Goal: Transaction & Acquisition: Purchase product/service

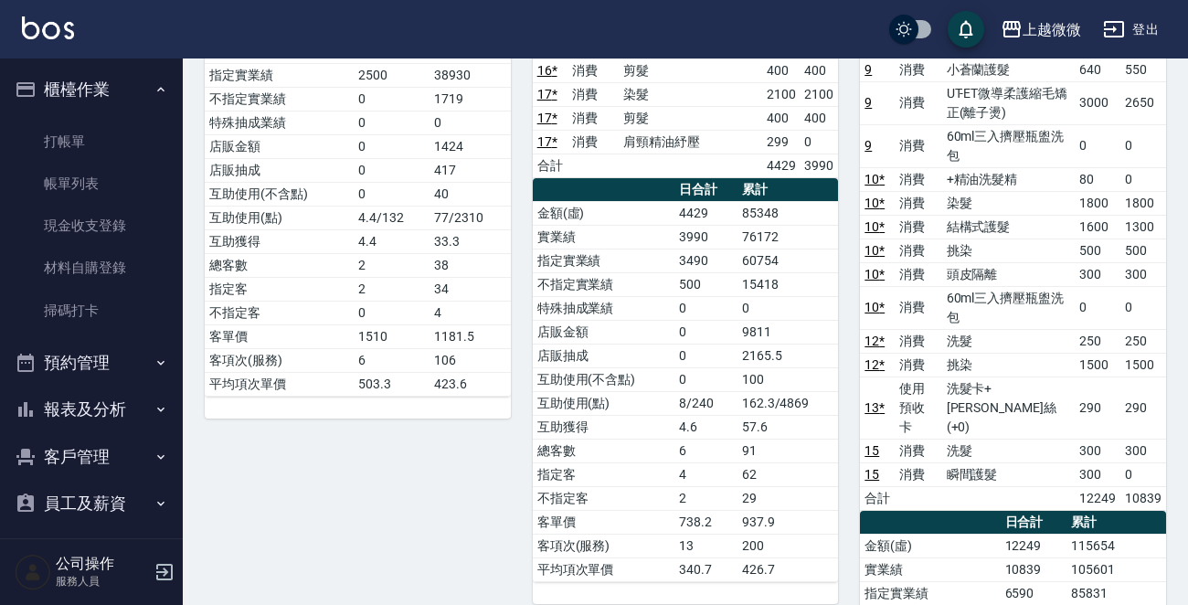
scroll to position [211, 0]
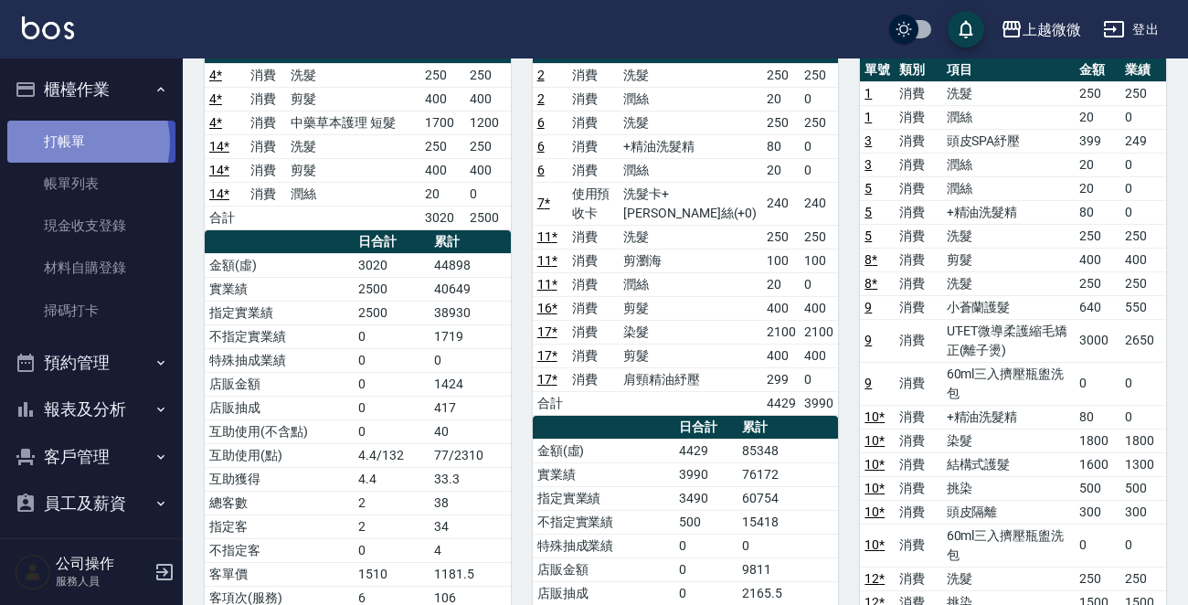
click at [78, 142] on link "打帳單" at bounding box center [91, 142] width 168 height 42
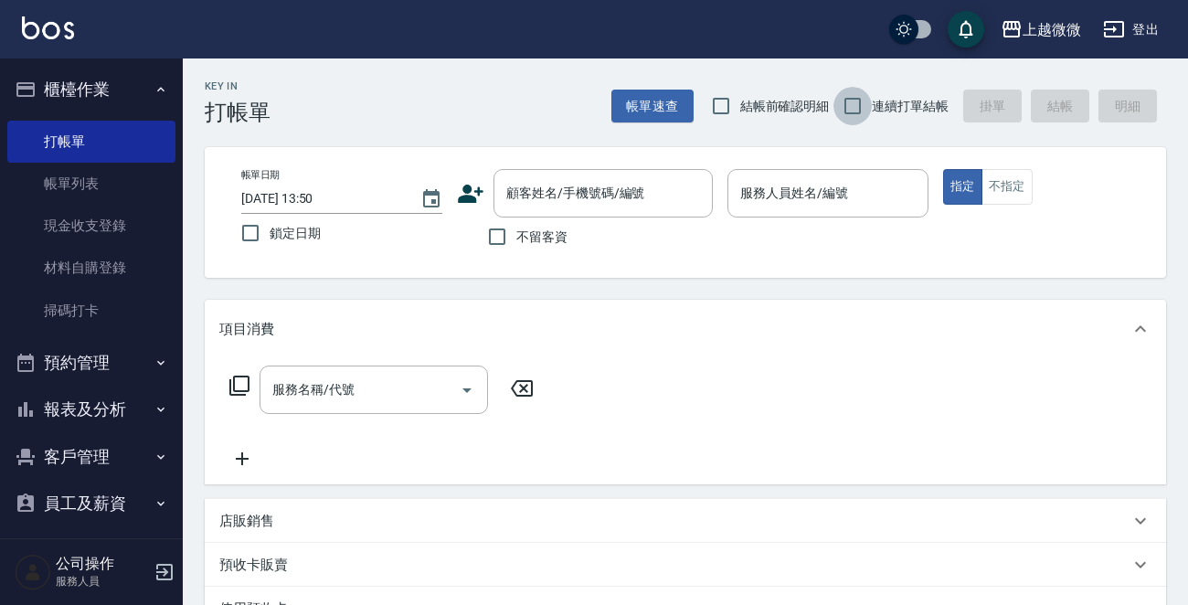
click at [863, 96] on input "連續打單結帳" at bounding box center [852, 106] width 38 height 38
checkbox input "true"
click at [492, 246] on input "不留客資" at bounding box center [497, 236] width 38 height 38
checkbox input "true"
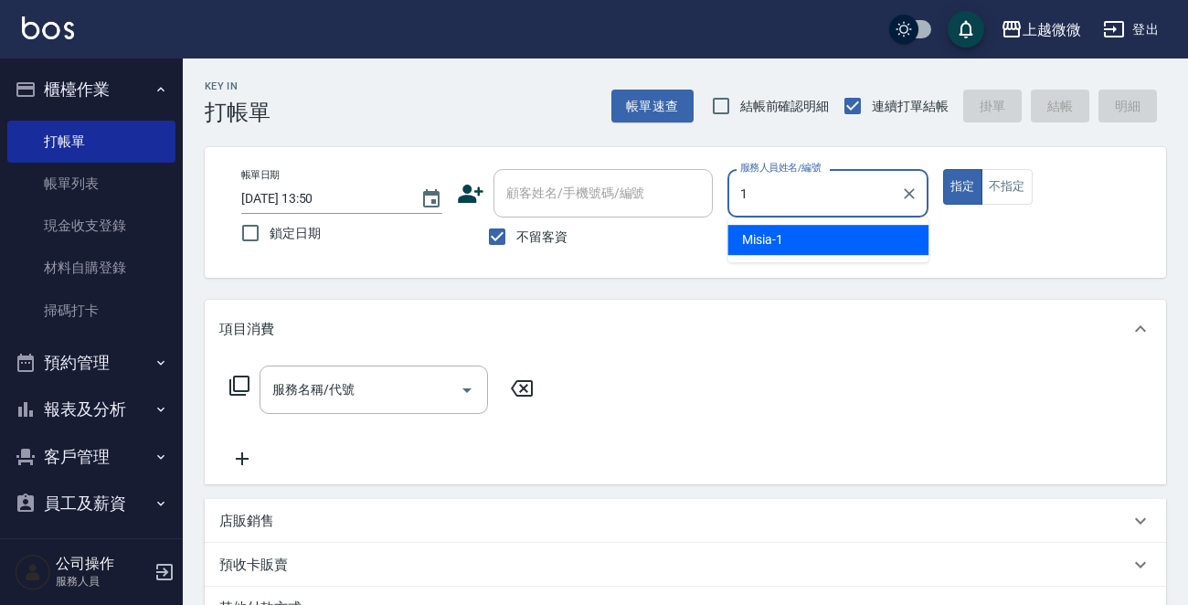
type input "Misia-1"
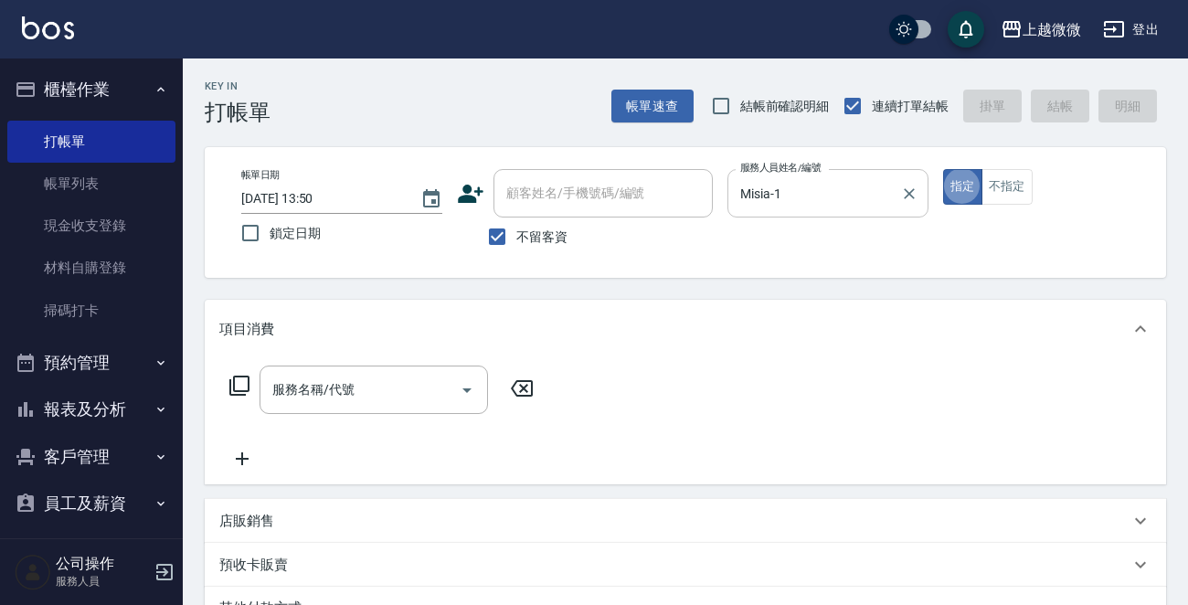
type button "true"
click at [997, 191] on button "不指定" at bounding box center [1006, 187] width 51 height 36
click at [460, 383] on icon "Open" at bounding box center [467, 390] width 22 height 22
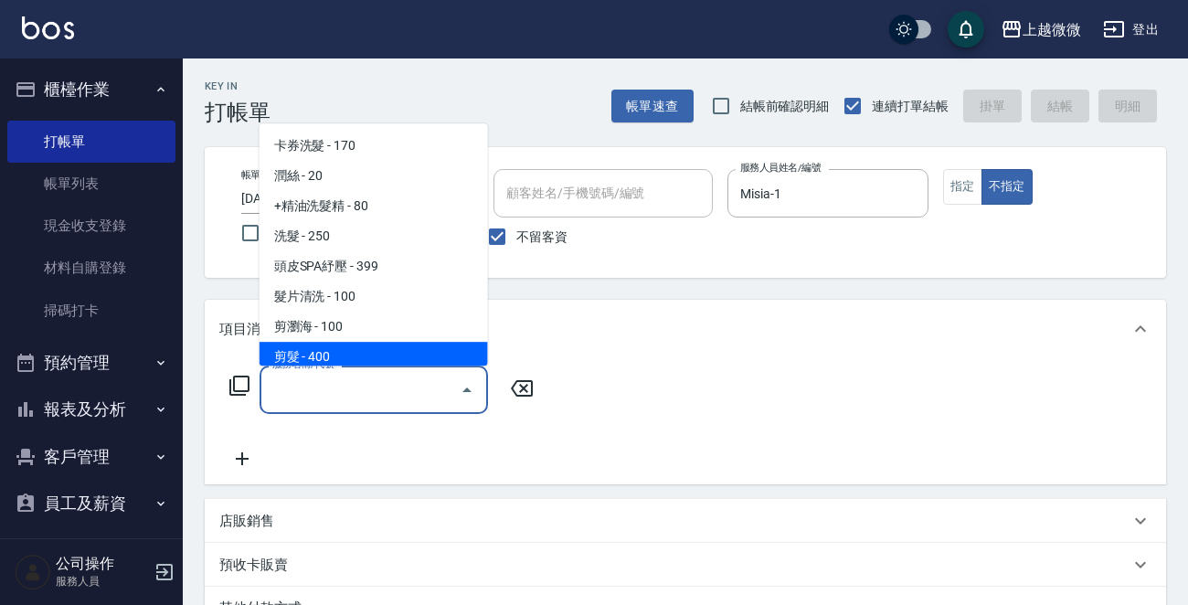
click at [312, 345] on span "剪髮 - 400" at bounding box center [373, 357] width 228 height 30
type input "剪髮(B02)"
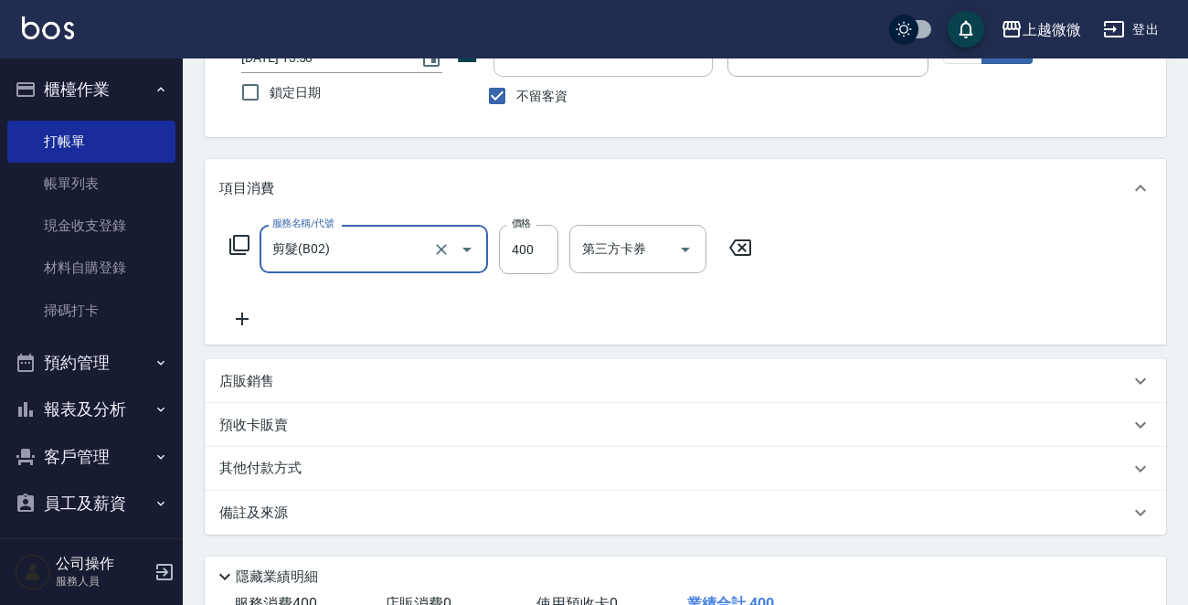
scroll to position [273, 0]
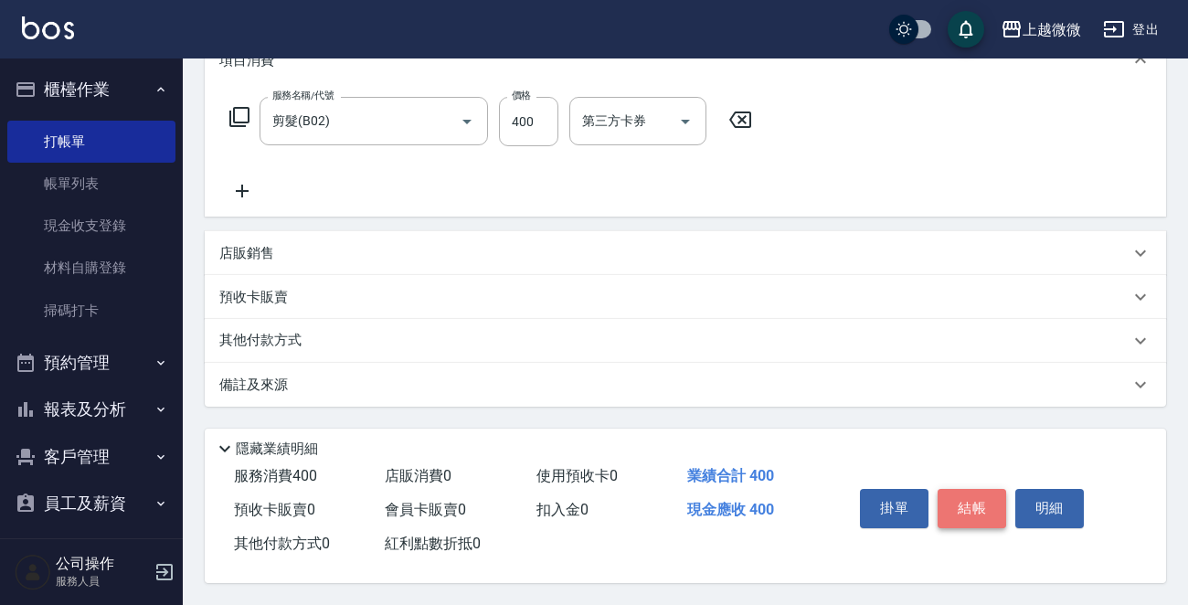
click at [952, 499] on button "結帳" at bounding box center [971, 508] width 69 height 38
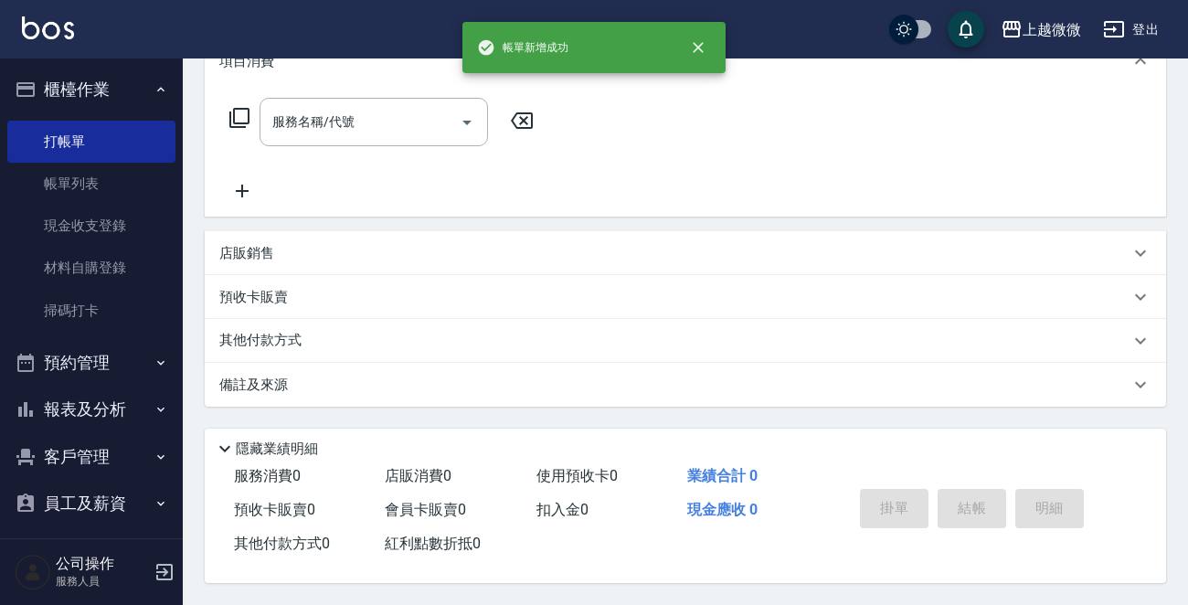
scroll to position [0, 0]
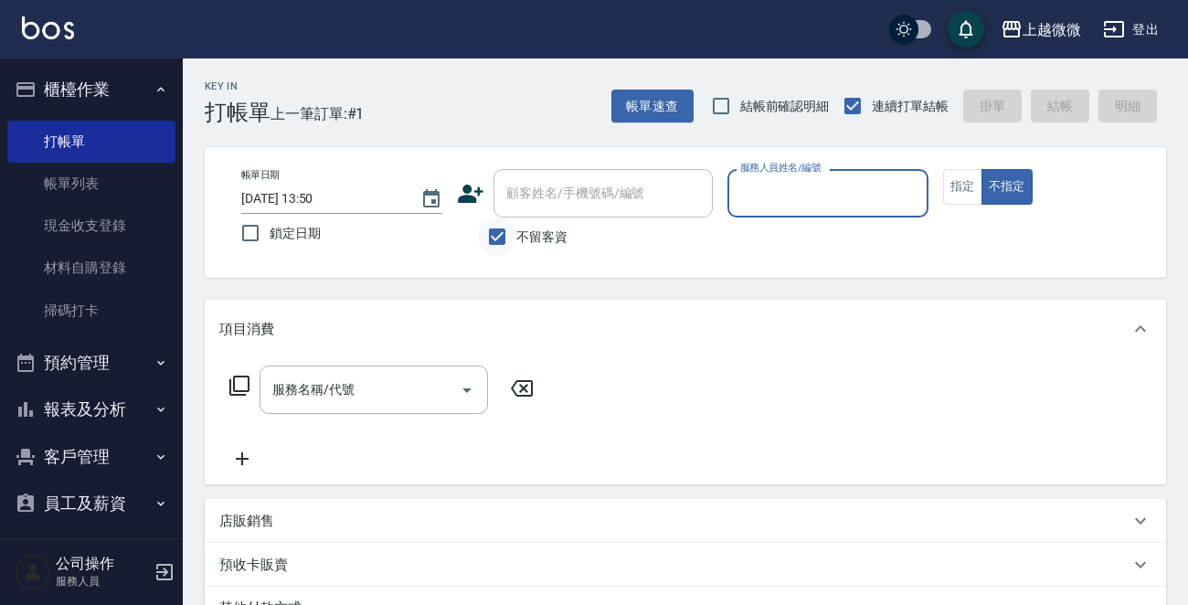
click at [494, 234] on input "不留客資" at bounding box center [497, 236] width 38 height 38
checkbox input "false"
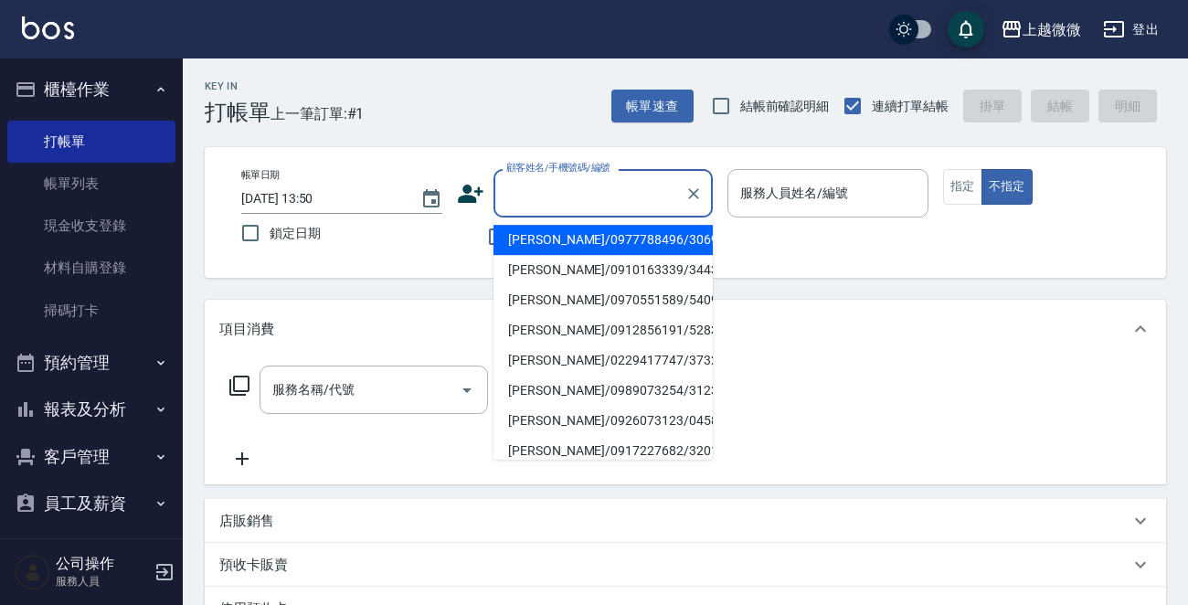
click at [528, 205] on input "顧客姓名/手機號碼/編號" at bounding box center [589, 193] width 175 height 32
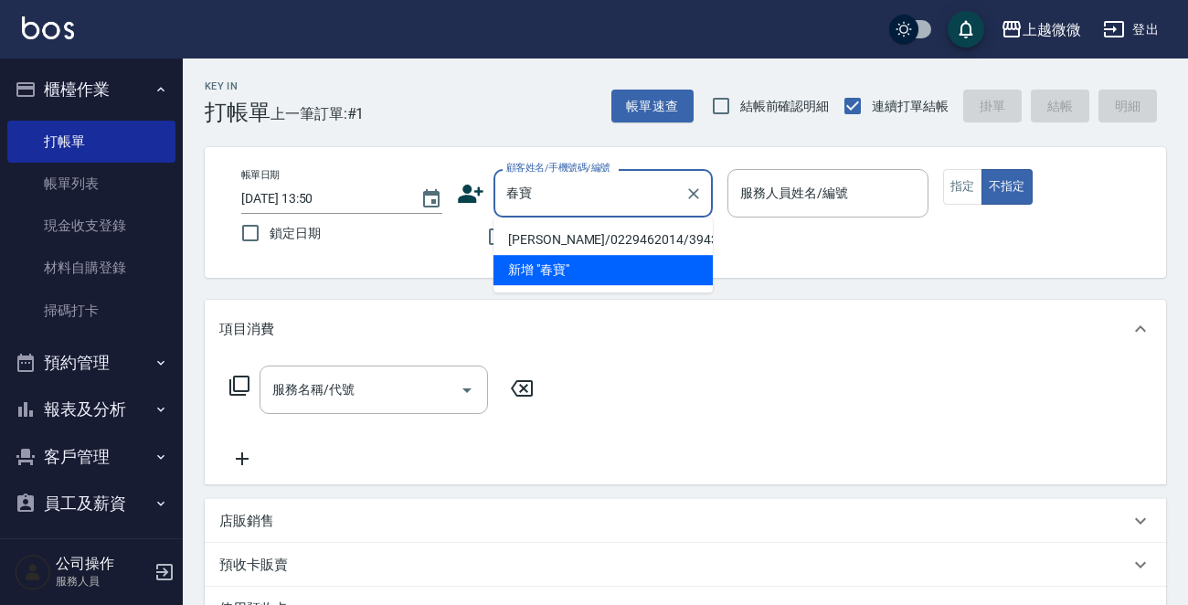
click at [544, 238] on li "[PERSON_NAME]/0229462014/3943" at bounding box center [602, 240] width 219 height 30
type input "[PERSON_NAME]/0229462014/3943"
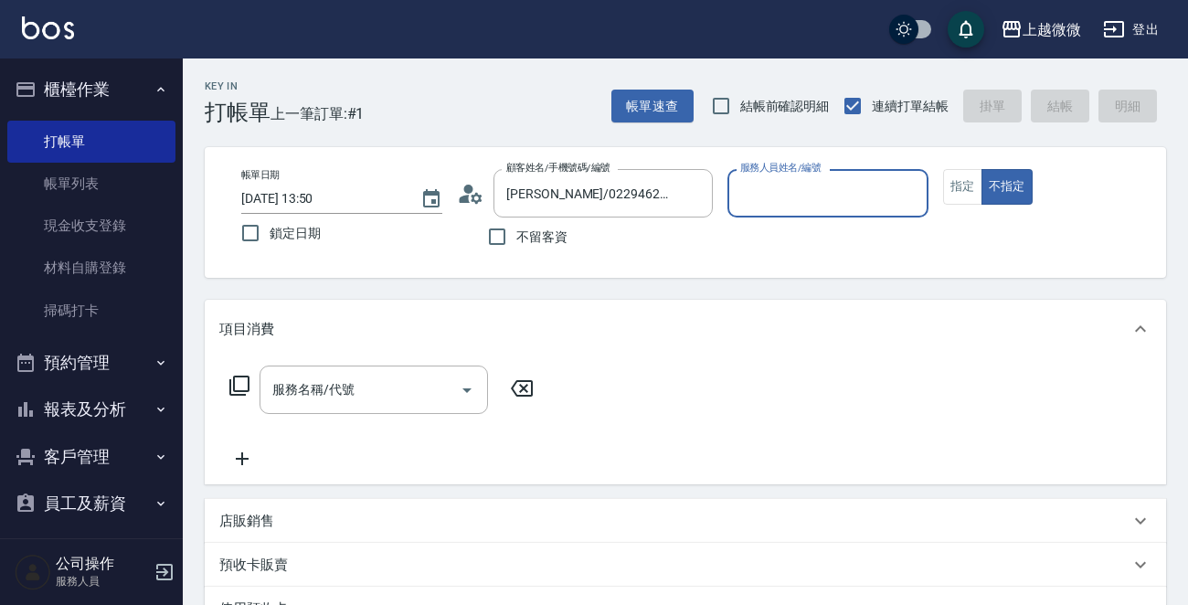
type input "Vivi-6"
click at [965, 189] on button "指定" at bounding box center [962, 187] width 39 height 36
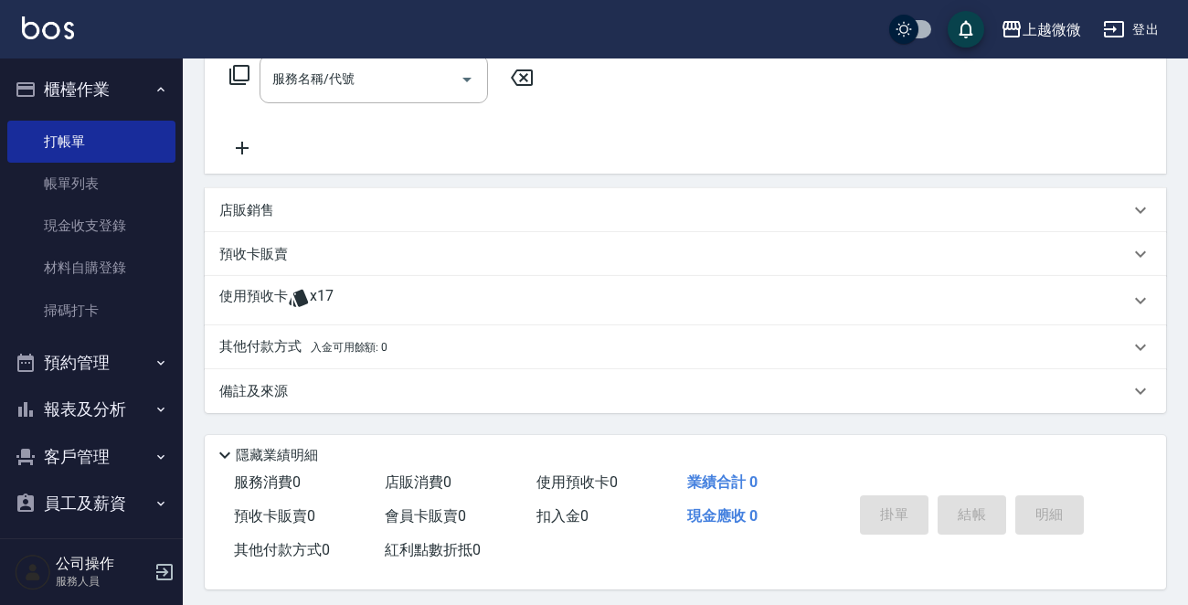
scroll to position [321, 0]
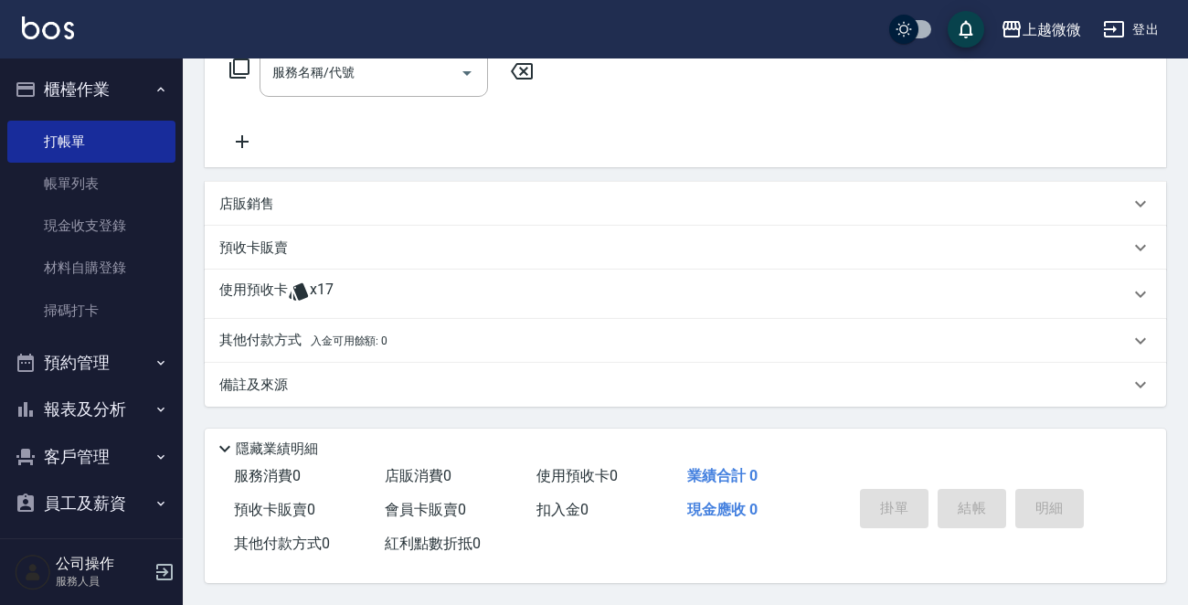
click at [296, 292] on icon at bounding box center [298, 291] width 19 height 17
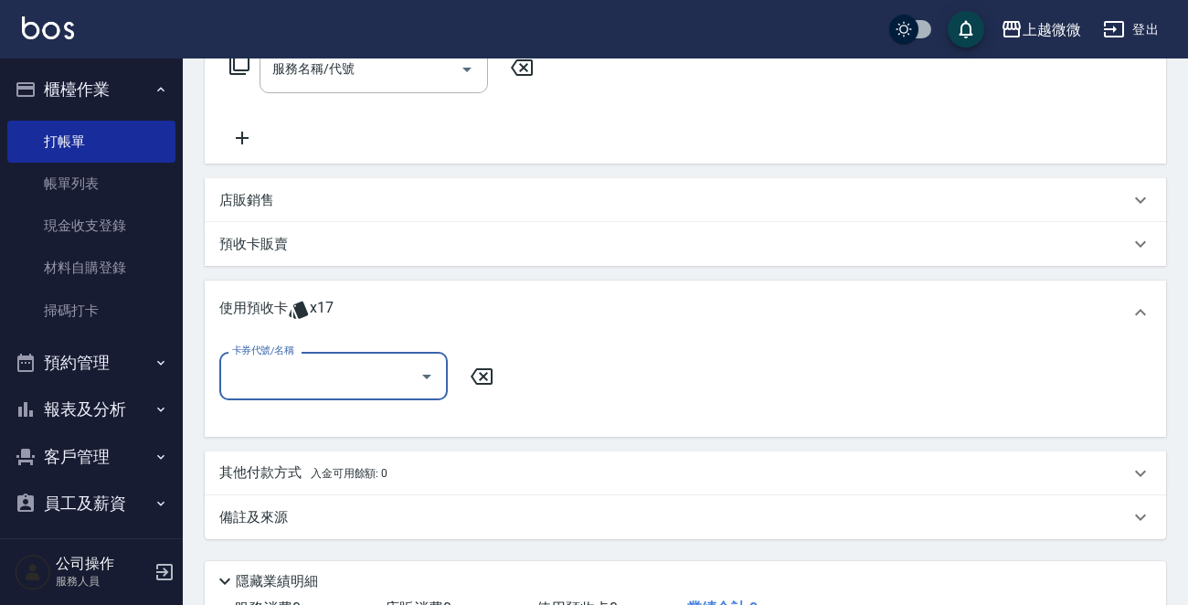
scroll to position [0, 0]
click at [424, 369] on icon "Open" at bounding box center [427, 376] width 22 height 22
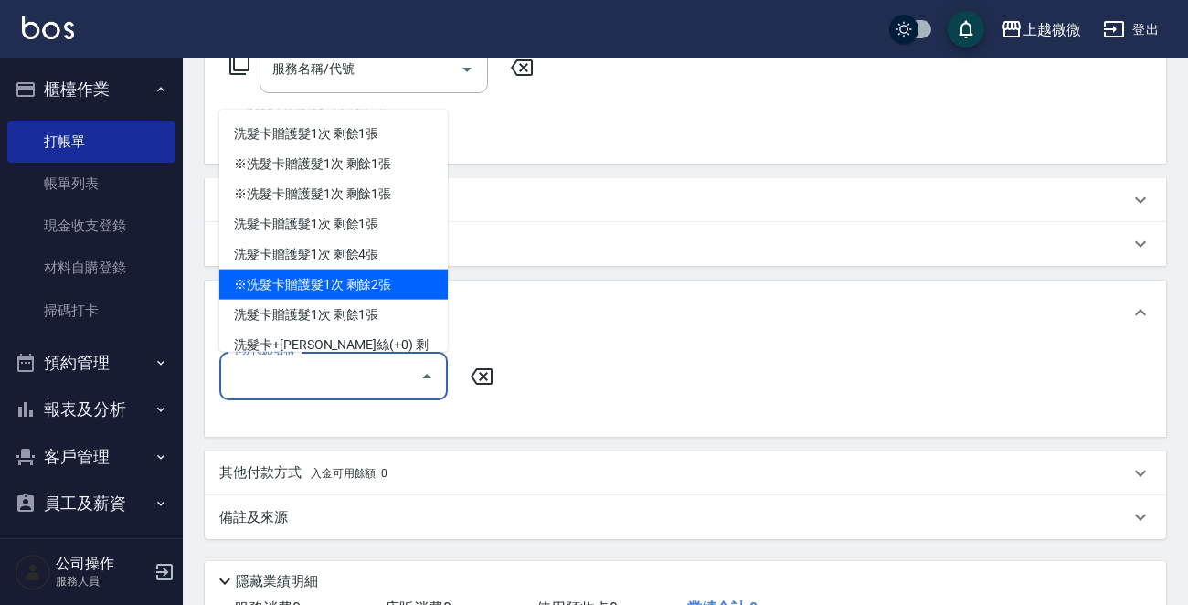
scroll to position [44, 0]
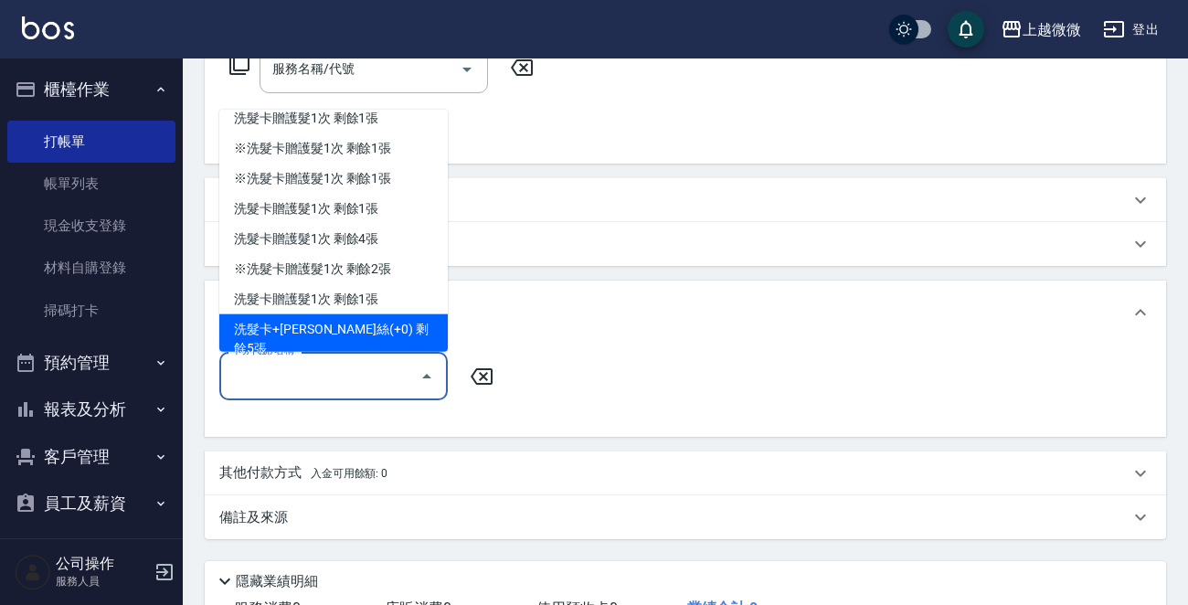
click at [403, 322] on div "洗髮卡+[PERSON_NAME]絲(+0) 剩餘5張" at bounding box center [333, 338] width 228 height 49
type input "洗髮卡+[PERSON_NAME]絲(+0)"
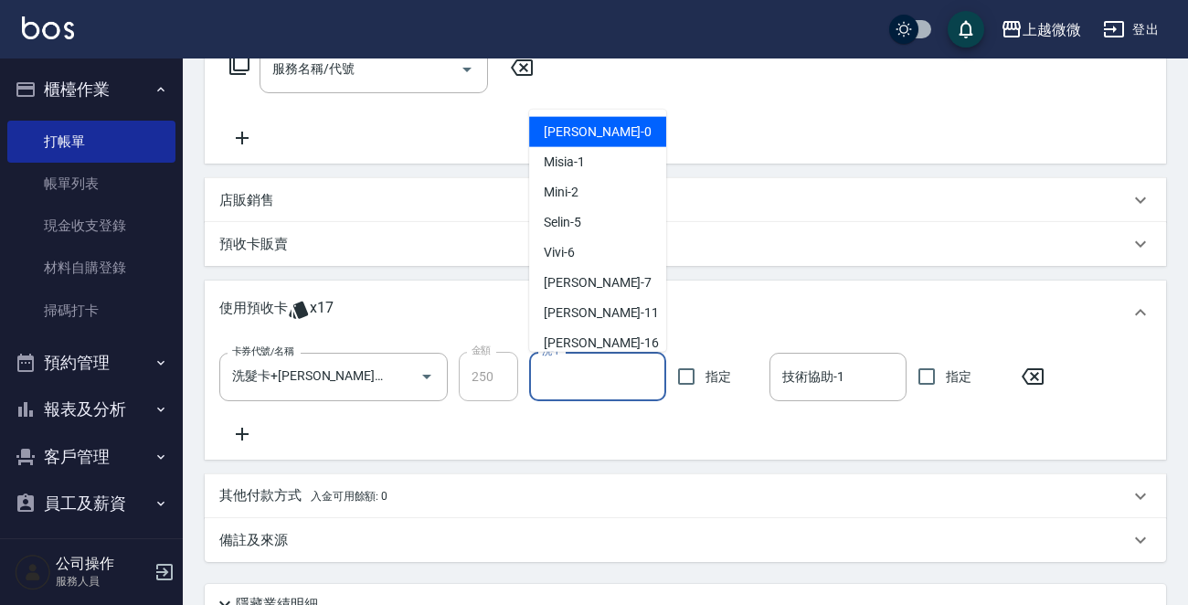
click at [597, 367] on input "洗-1" at bounding box center [597, 377] width 121 height 32
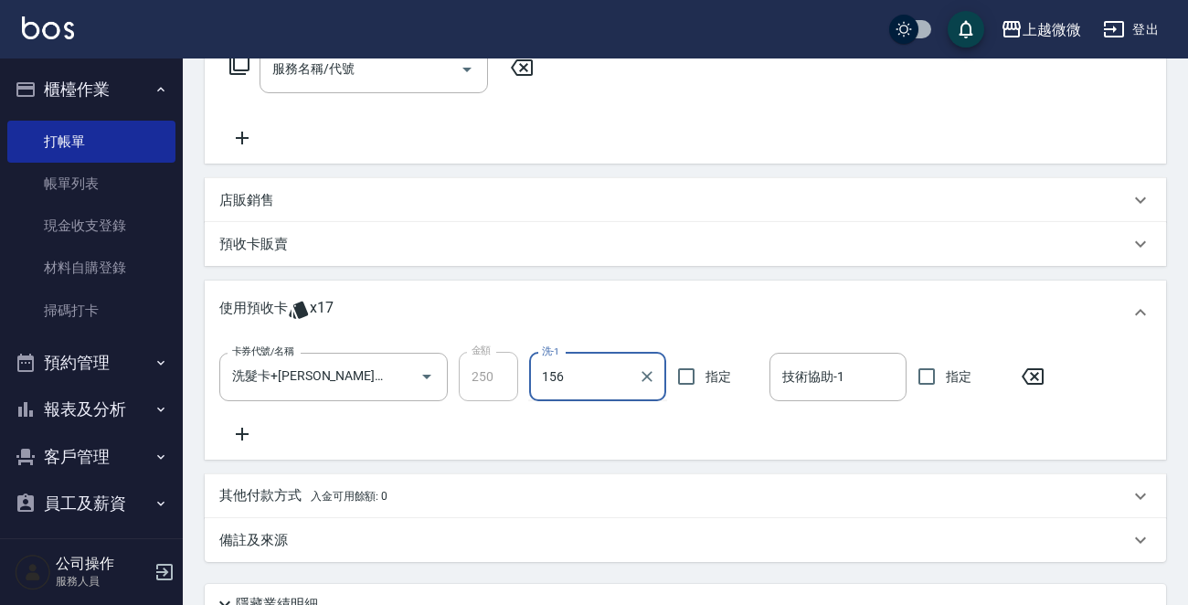
type input "156"
click at [547, 374] on input "洗-1" at bounding box center [597, 377] width 121 height 32
type input "Lily-15"
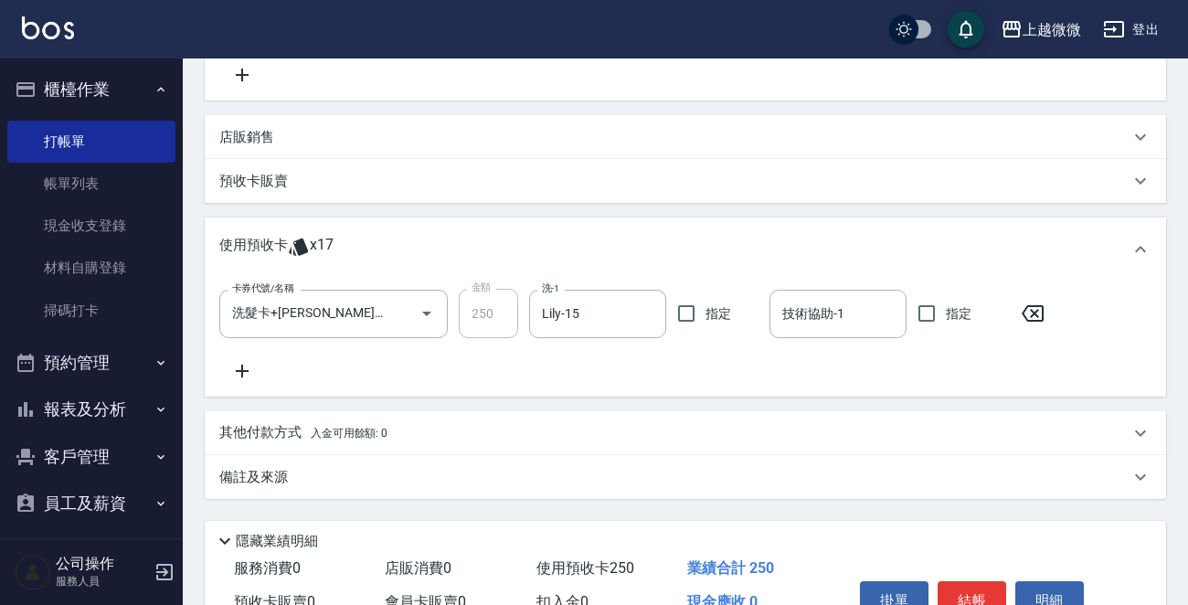
scroll to position [480, 0]
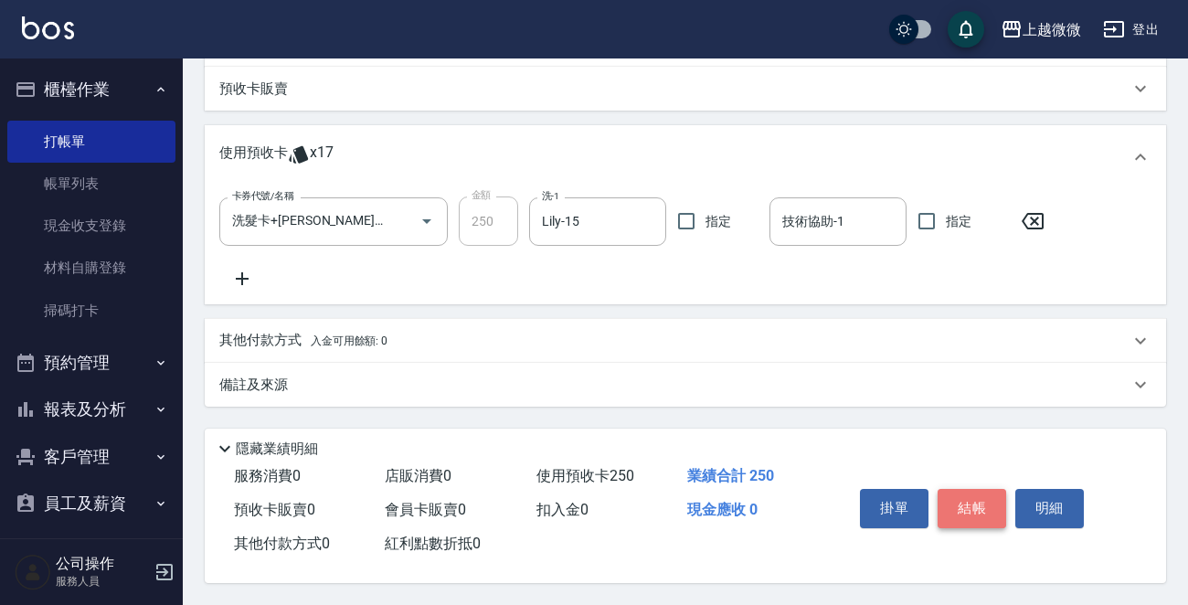
click at [965, 502] on button "結帳" at bounding box center [971, 508] width 69 height 38
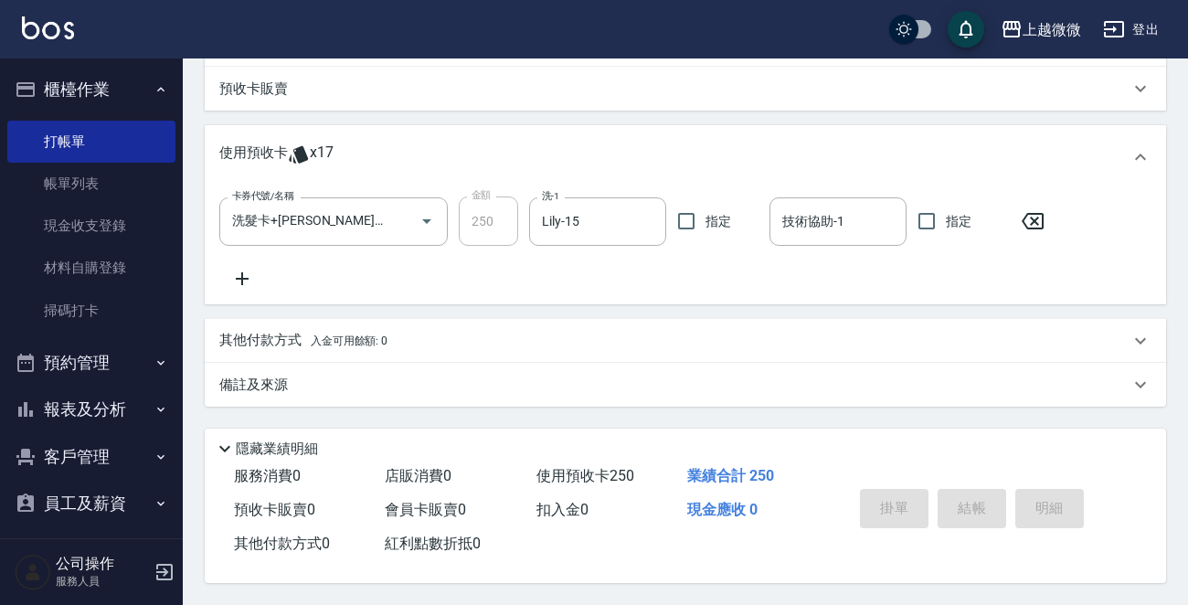
type input "[DATE] 13:51"
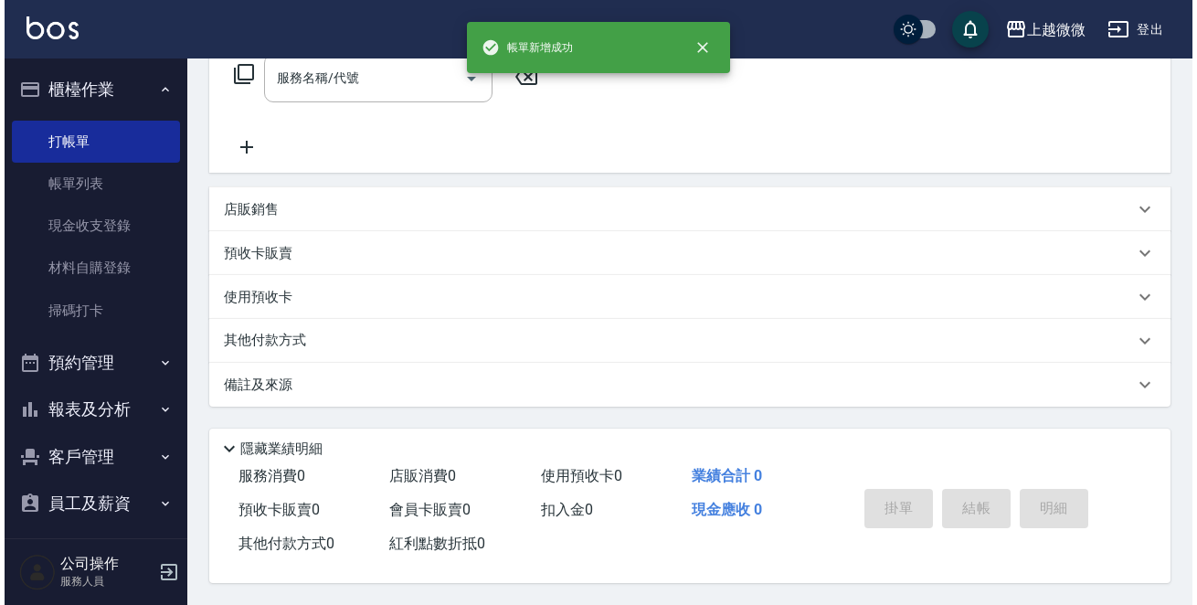
scroll to position [0, 0]
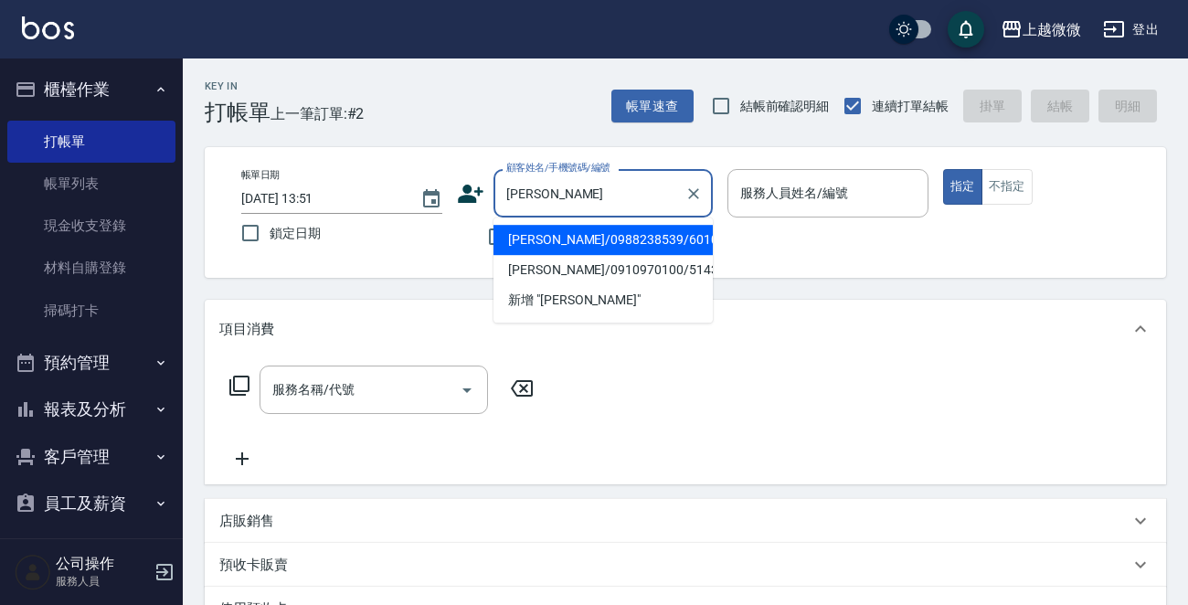
click at [549, 238] on li "[PERSON_NAME]/0988238539/6010" at bounding box center [602, 240] width 219 height 30
type input "[PERSON_NAME]/0988238539/6010"
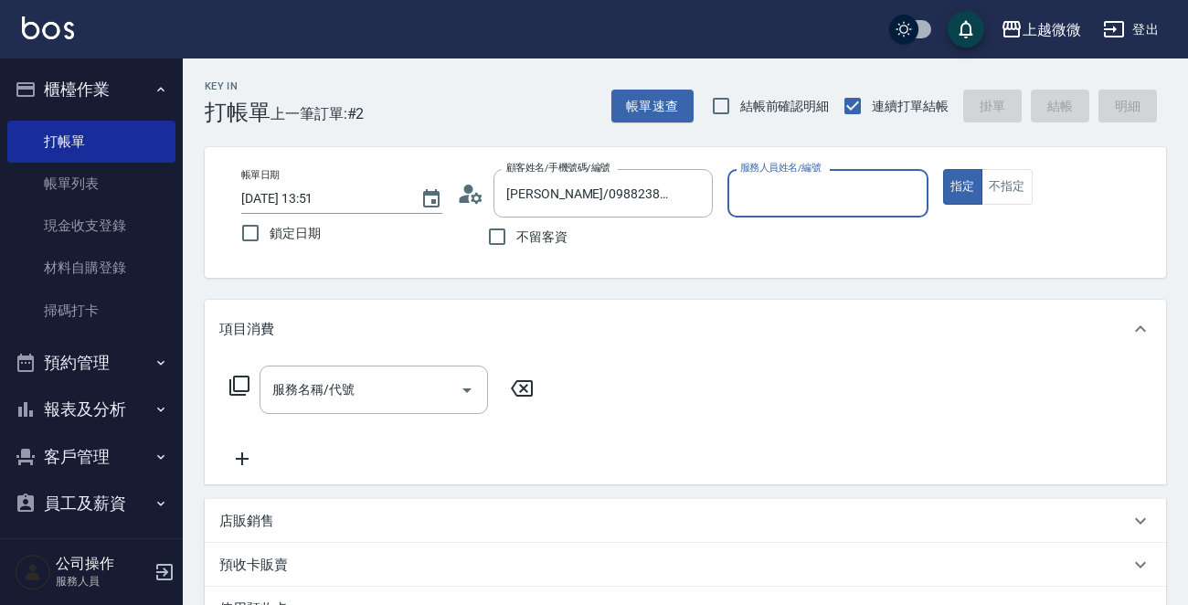
type input "[PERSON_NAME]-7"
click at [467, 375] on button "Open" at bounding box center [466, 389] width 29 height 29
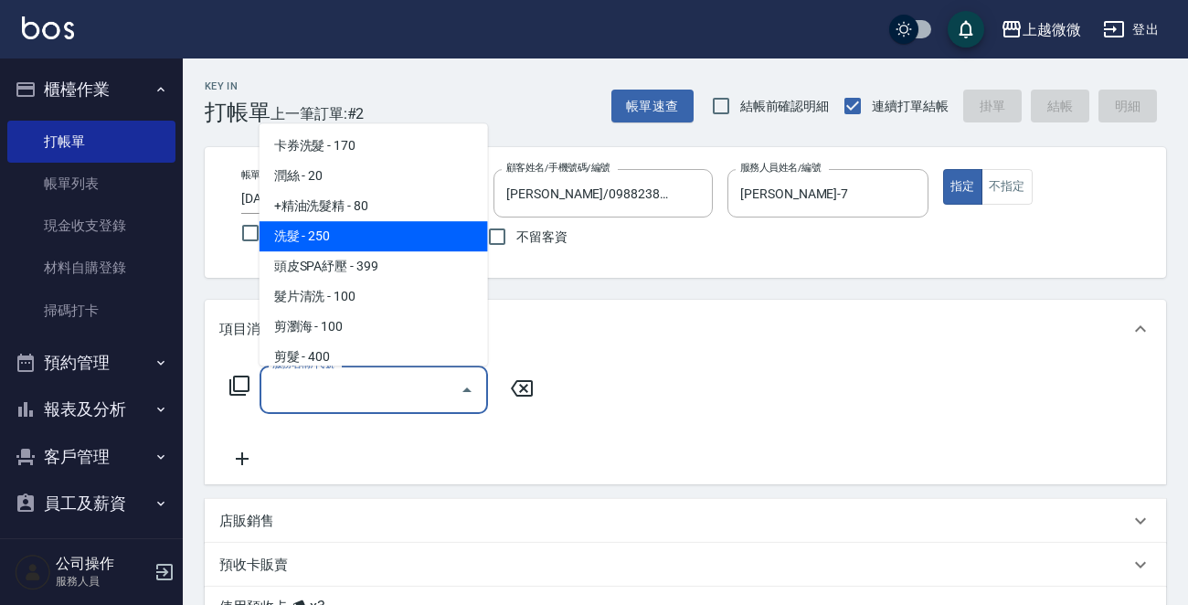
click at [390, 227] on span "洗髮 - 250" at bounding box center [373, 236] width 228 height 30
type input "洗髮(A03)"
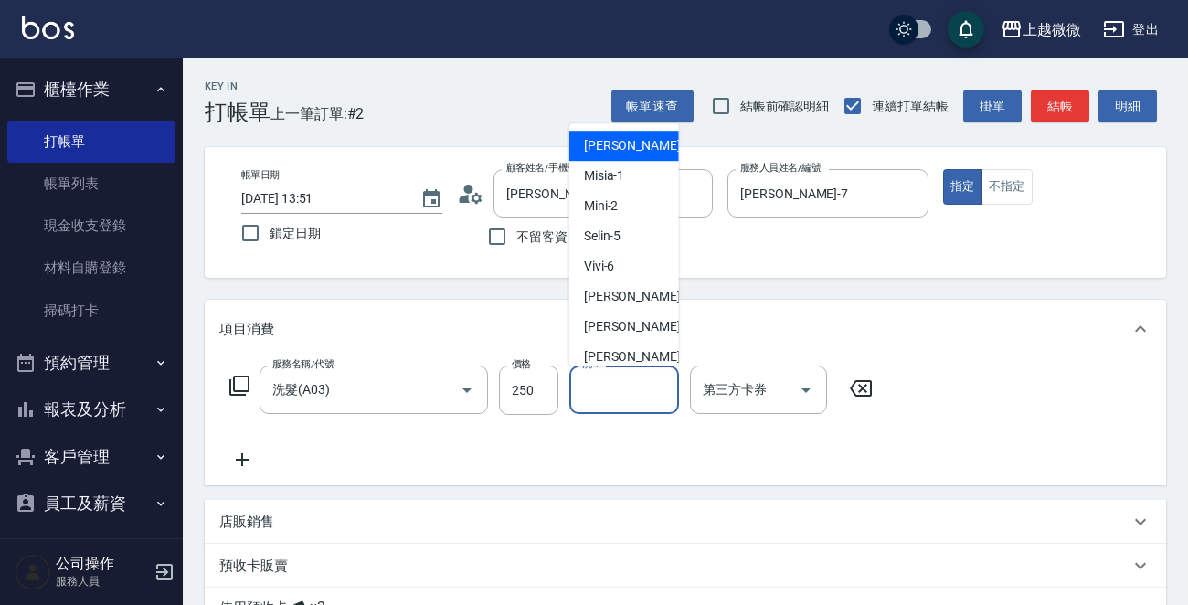
click at [594, 404] on input "洗-1" at bounding box center [623, 390] width 93 height 32
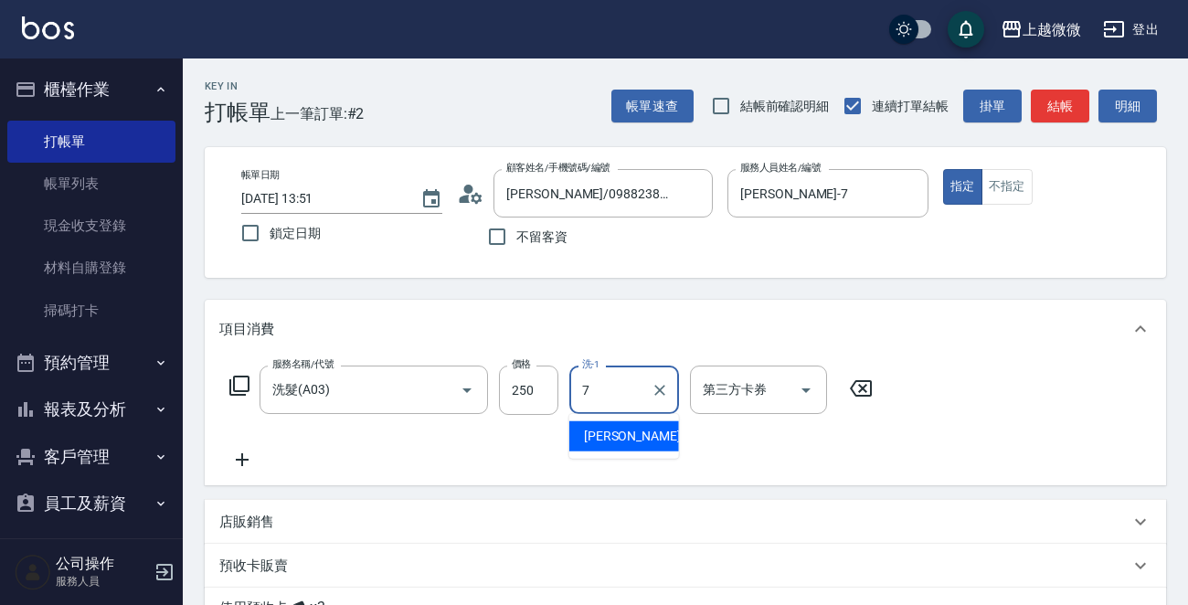
type input "[PERSON_NAME]-7"
click at [241, 459] on icon at bounding box center [242, 459] width 13 height 13
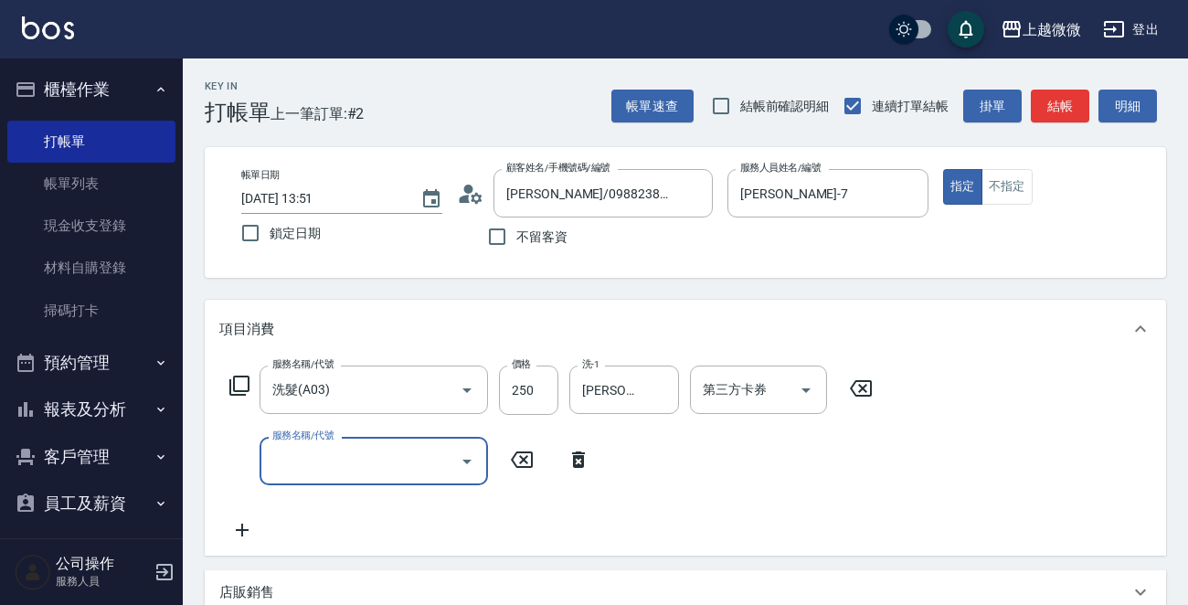
click at [248, 383] on icon at bounding box center [239, 385] width 20 height 20
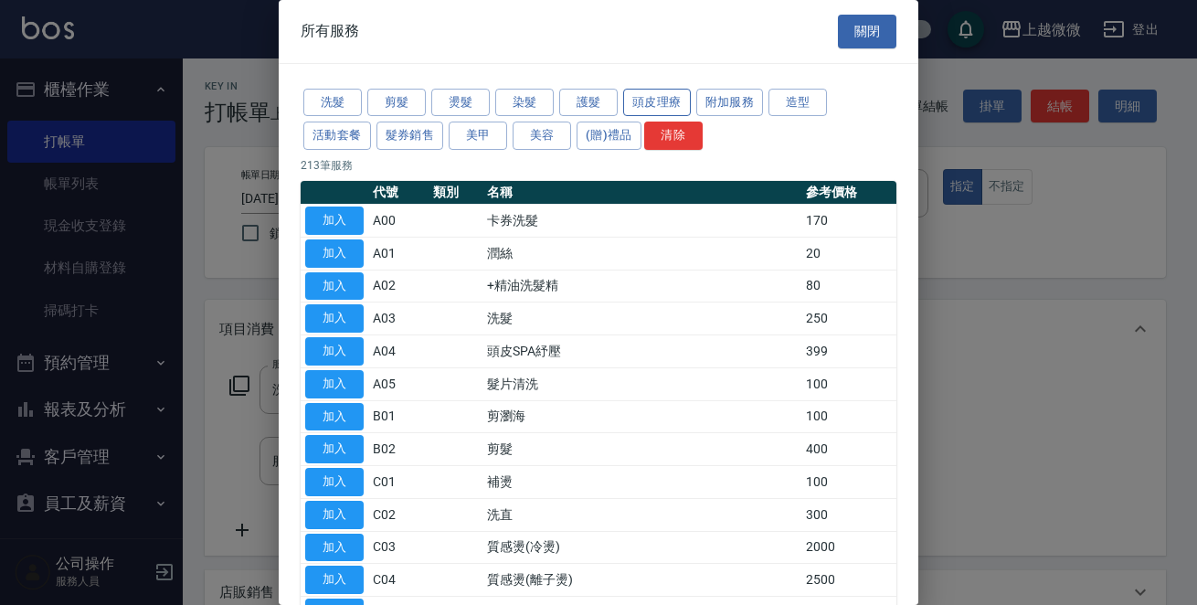
click at [669, 95] on button "頭皮理療" at bounding box center [657, 103] width 68 height 28
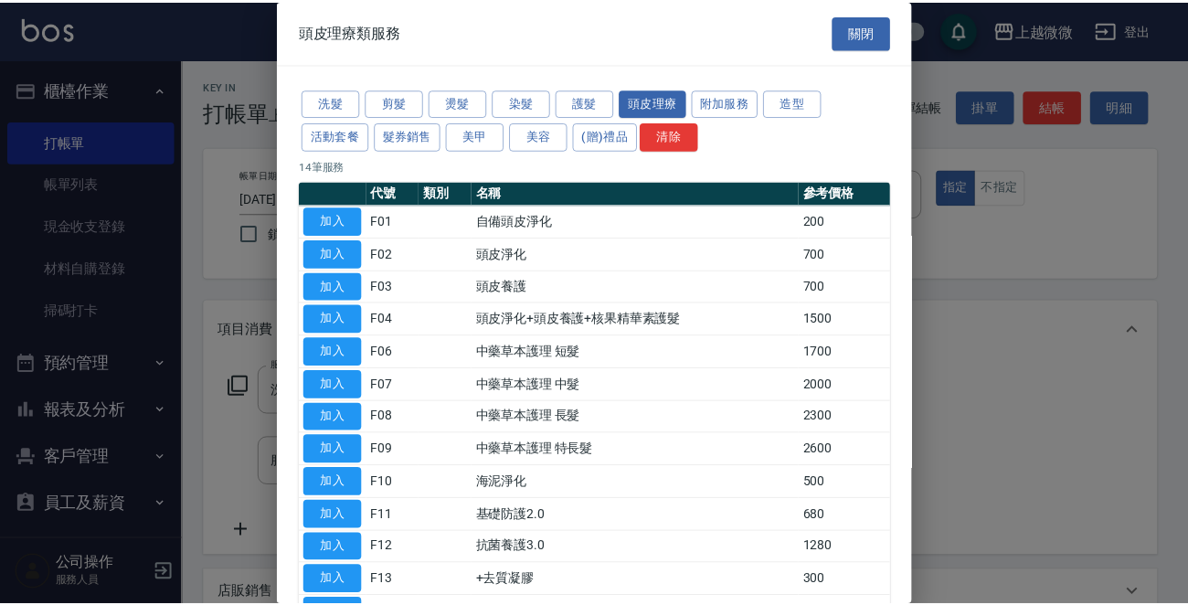
scroll to position [155, 0]
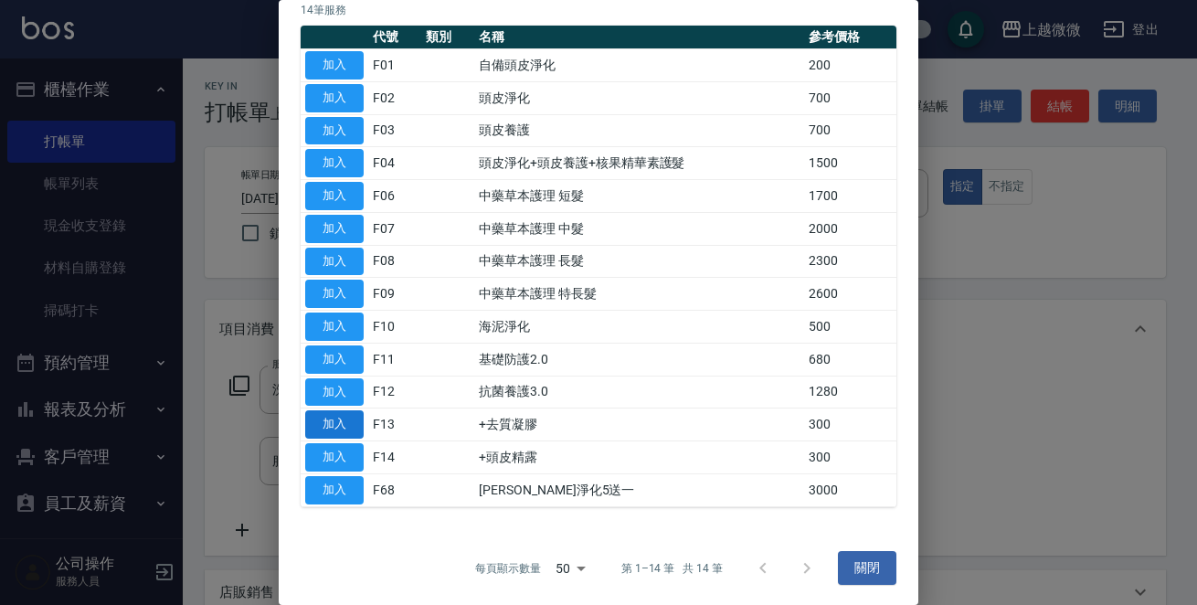
click at [348, 427] on button "加入" at bounding box center [334, 424] width 58 height 28
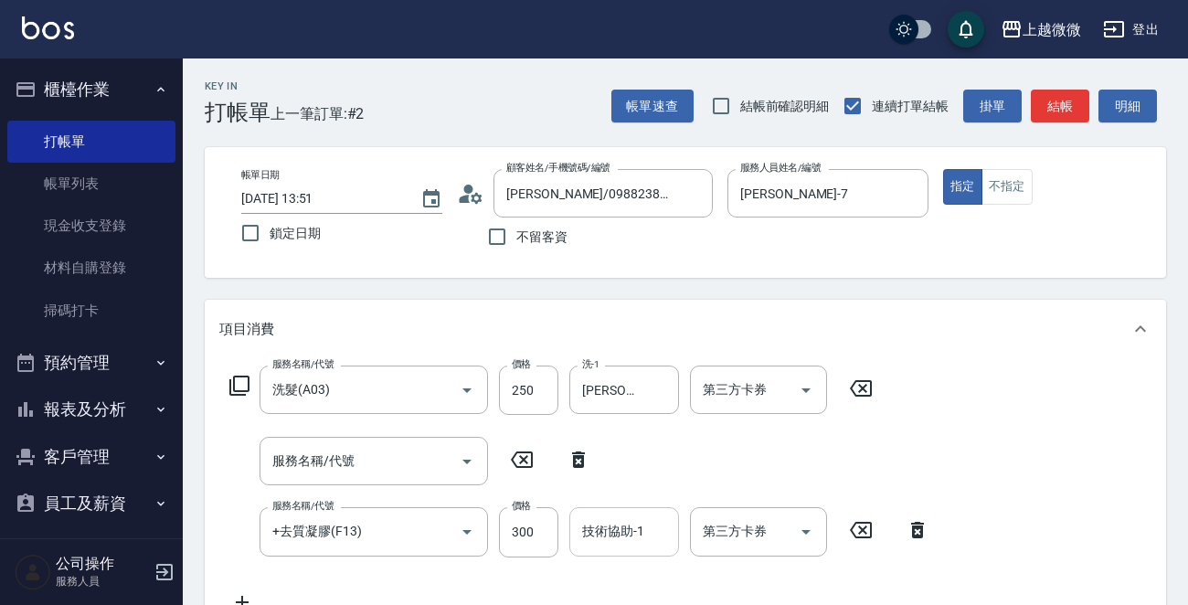
click at [647, 522] on input "技術協助-1" at bounding box center [623, 531] width 93 height 32
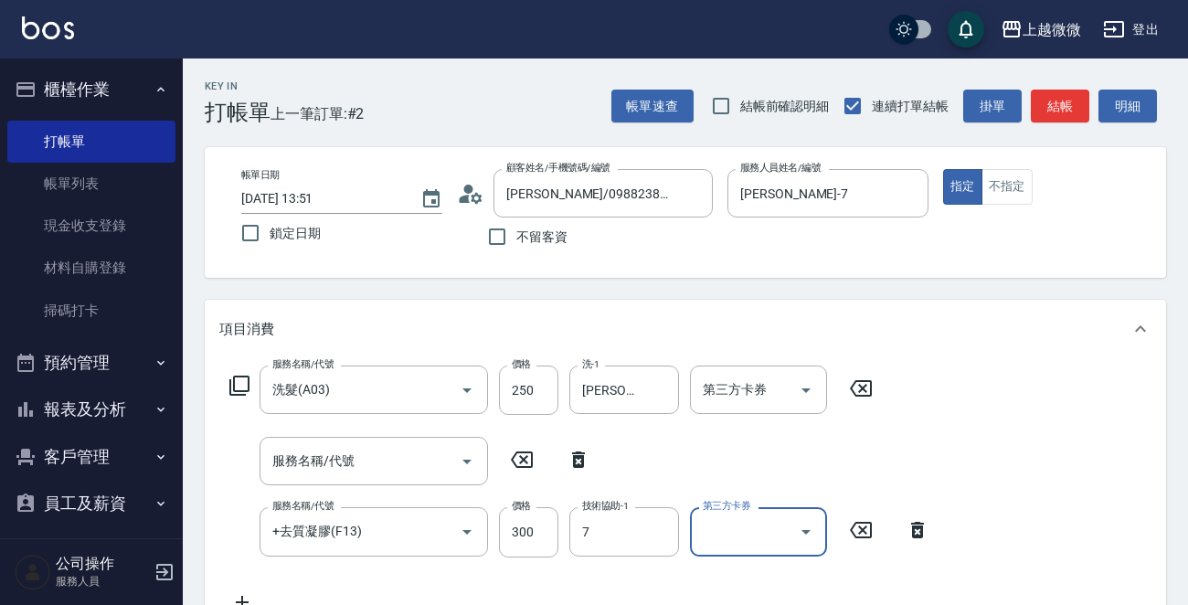
type input "[PERSON_NAME]-7"
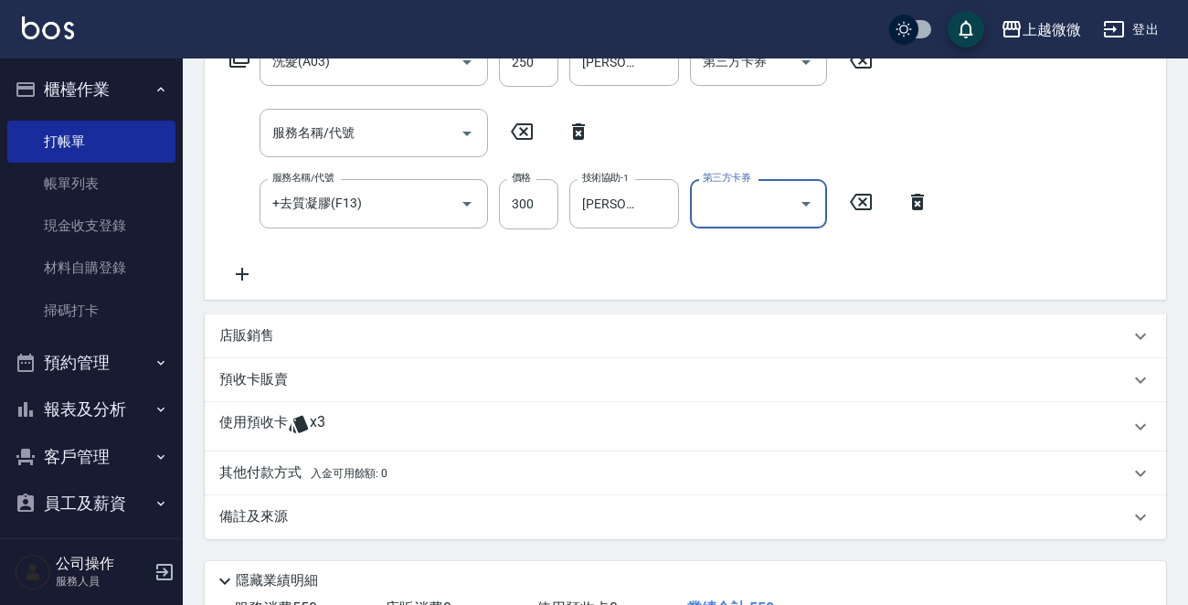
scroll to position [464, 0]
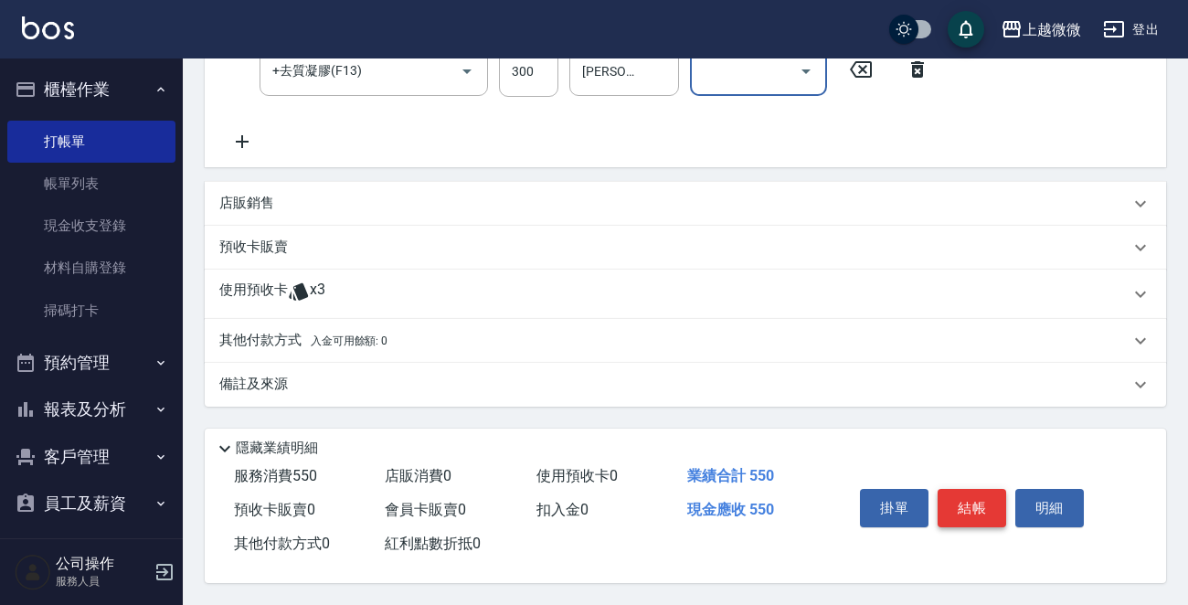
click at [973, 494] on button "結帳" at bounding box center [971, 508] width 69 height 38
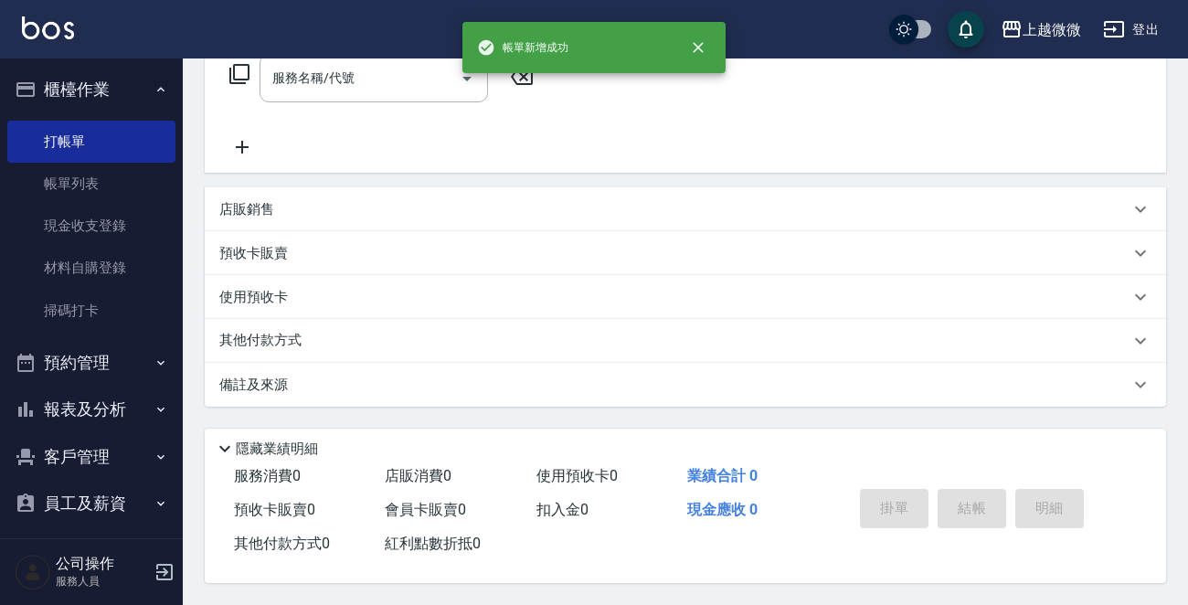
scroll to position [0, 0]
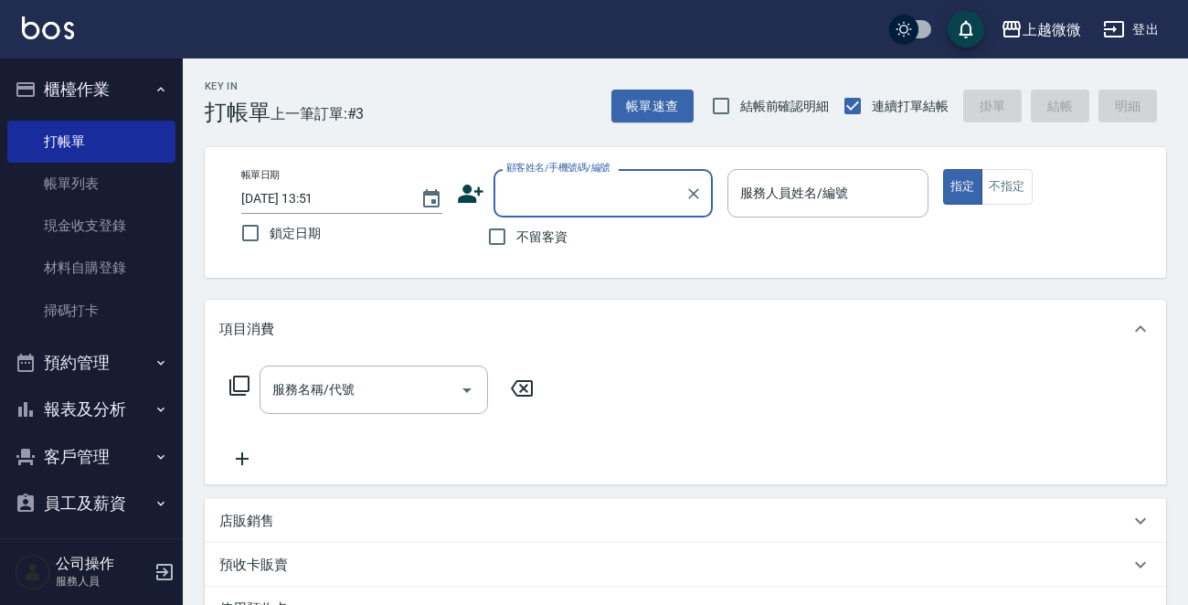
click at [153, 402] on icon "button" at bounding box center [160, 409] width 15 height 15
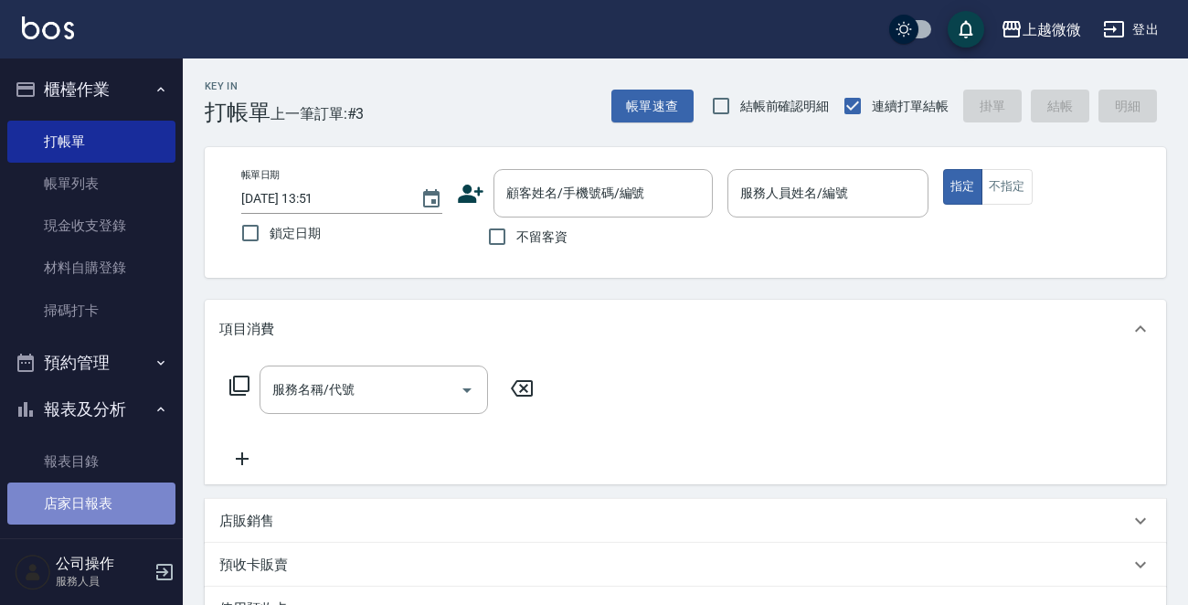
click at [132, 498] on link "店家日報表" at bounding box center [91, 503] width 168 height 42
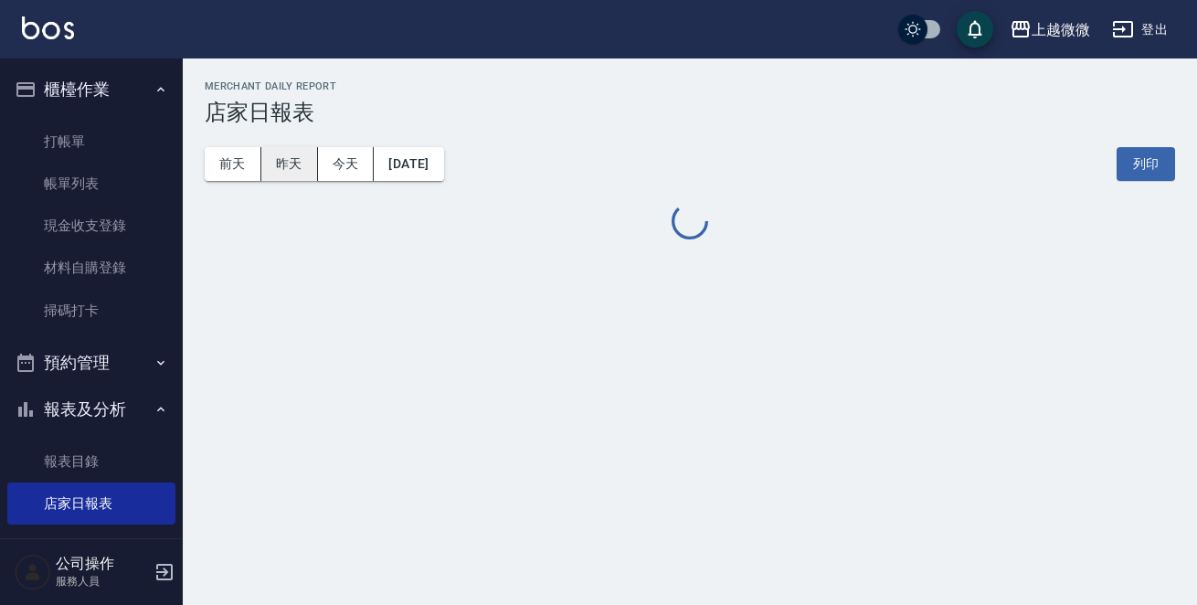
click at [297, 158] on button "昨天" at bounding box center [289, 164] width 57 height 34
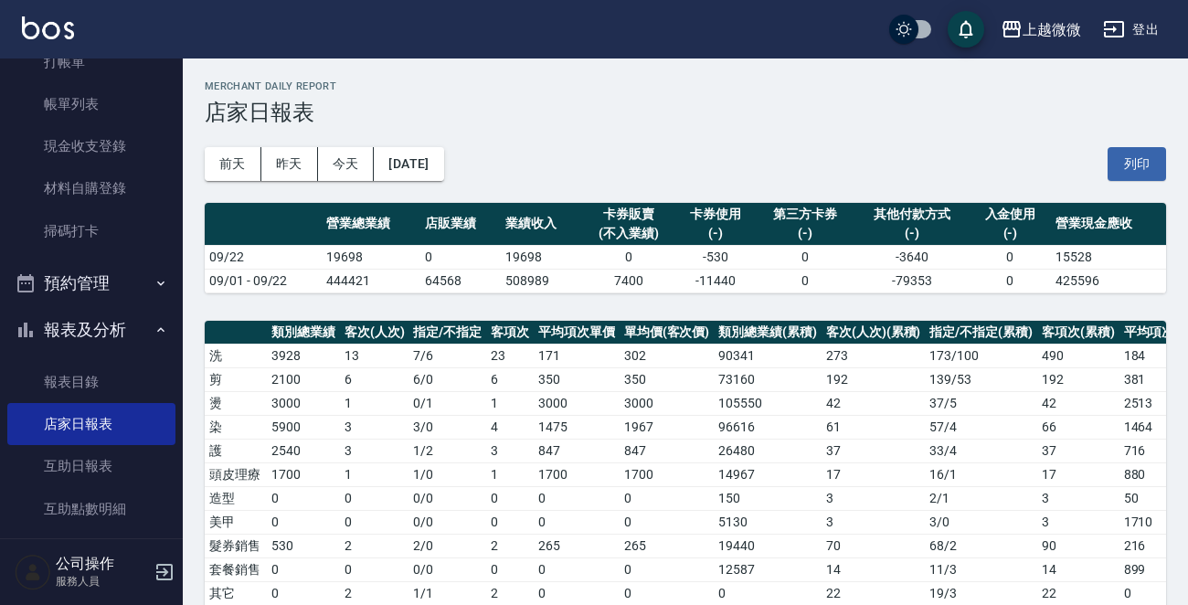
scroll to position [183, 0]
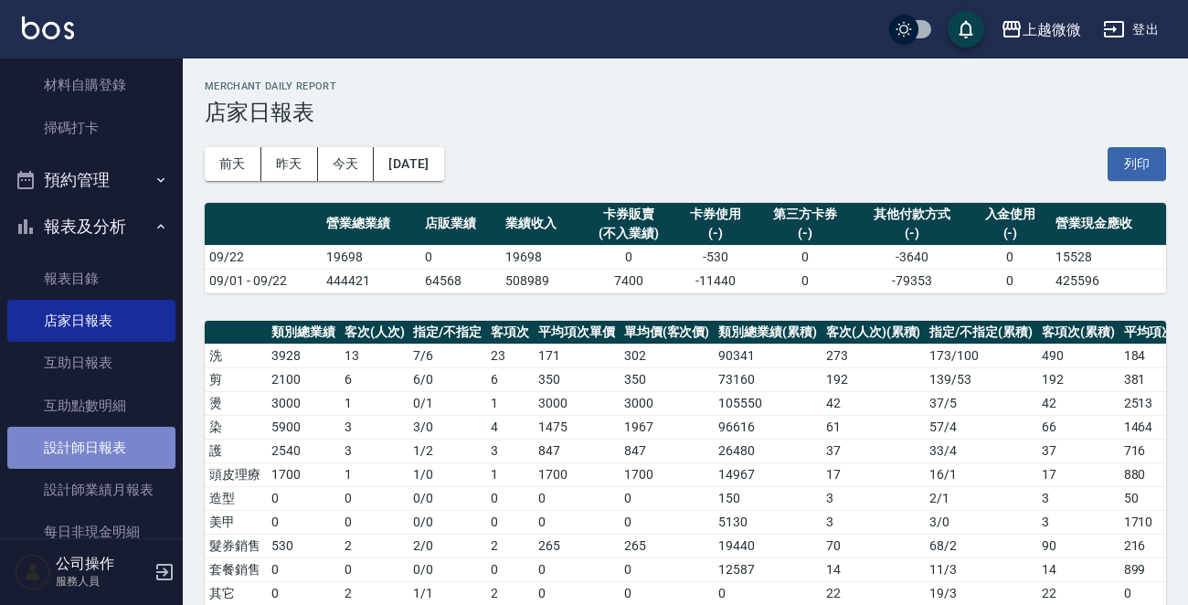
click at [90, 432] on link "設計師日報表" at bounding box center [91, 448] width 168 height 42
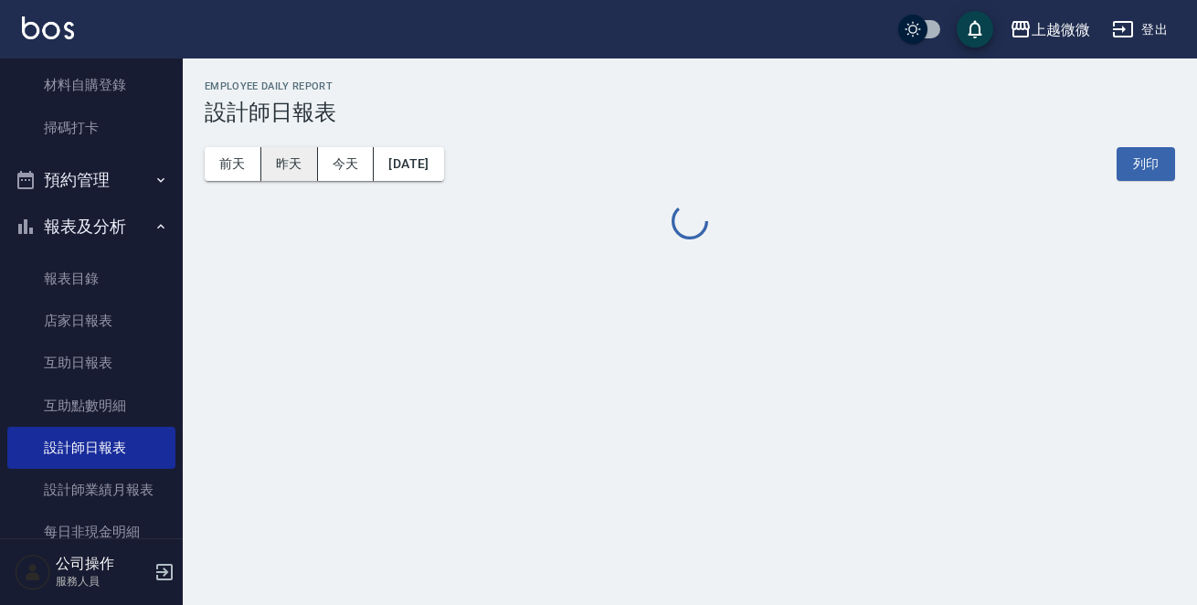
click at [269, 158] on button "昨天" at bounding box center [289, 164] width 57 height 34
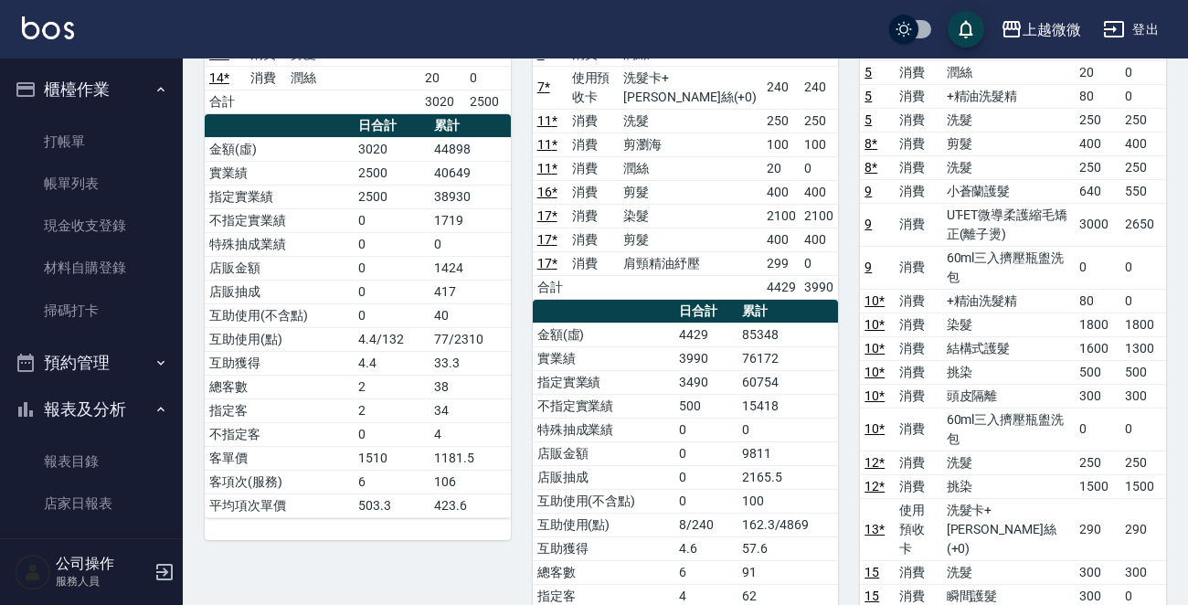
scroll to position [28, 0]
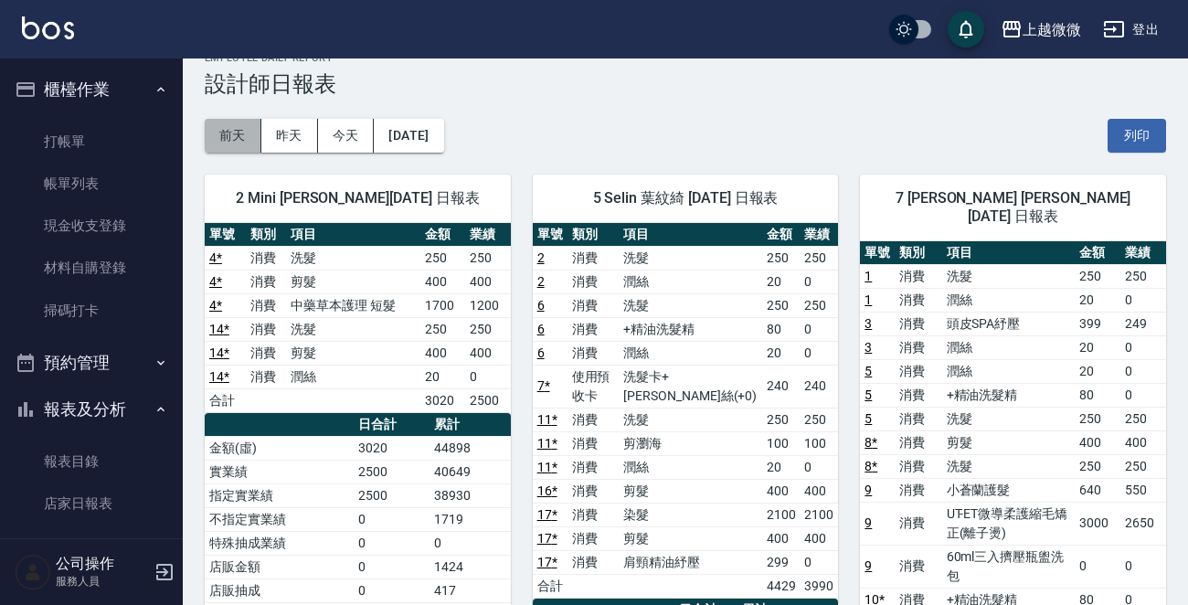
click at [231, 129] on button "前天" at bounding box center [233, 136] width 57 height 34
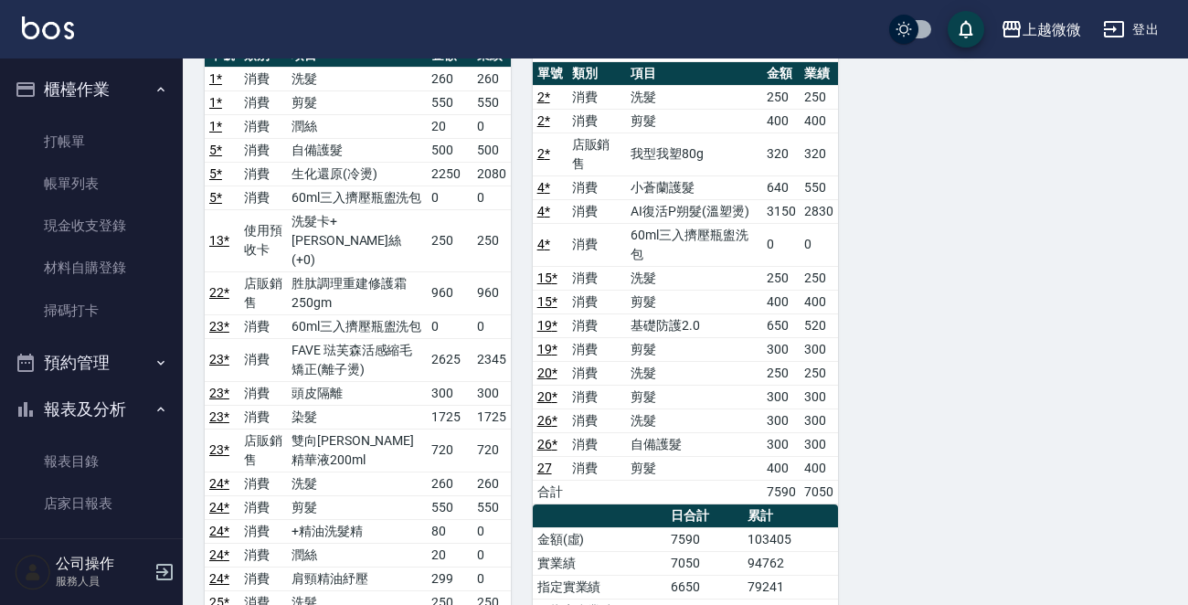
scroll to position [1435, 0]
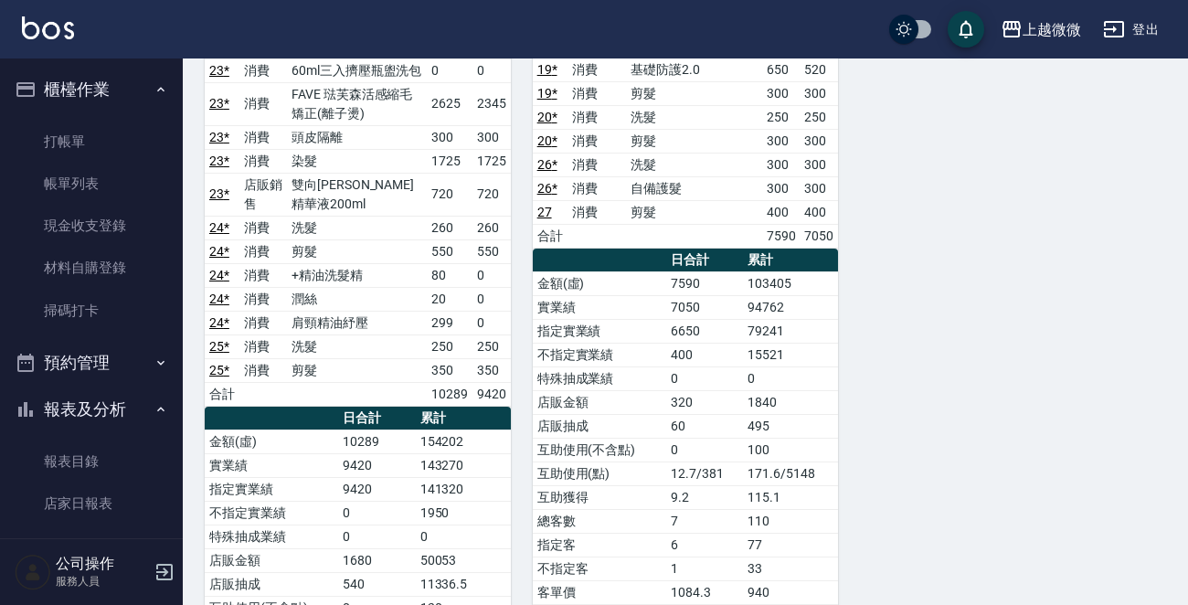
scroll to position [28, 0]
